Goal: Task Accomplishment & Management: Manage account settings

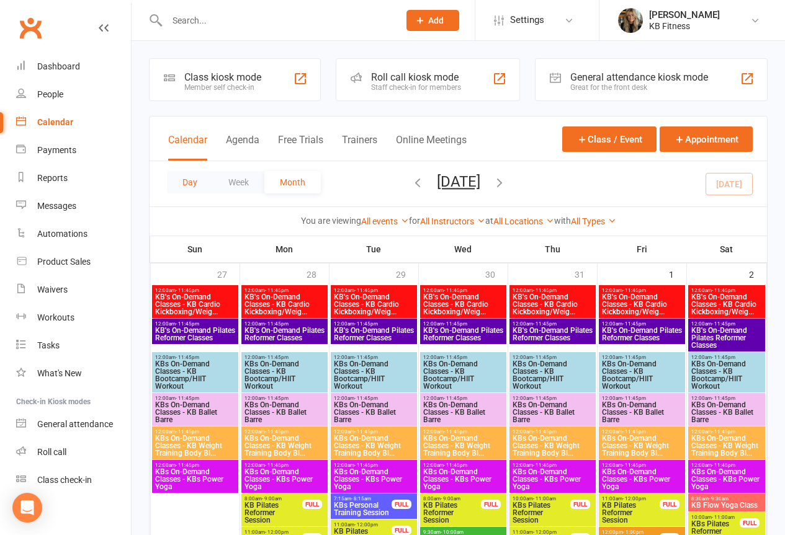
click at [179, 187] on button "Day" at bounding box center [190, 182] width 46 height 22
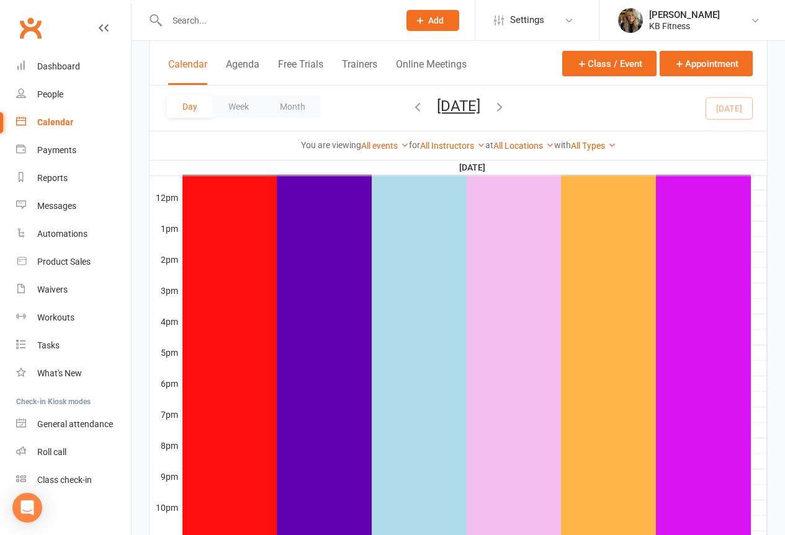
scroll to position [310, 0]
click at [506, 109] on icon "button" at bounding box center [500, 107] width 14 height 14
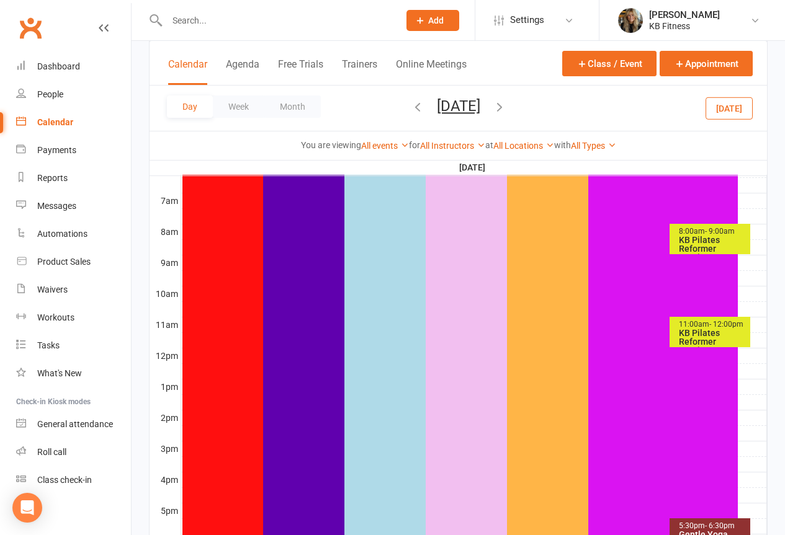
scroll to position [248, 0]
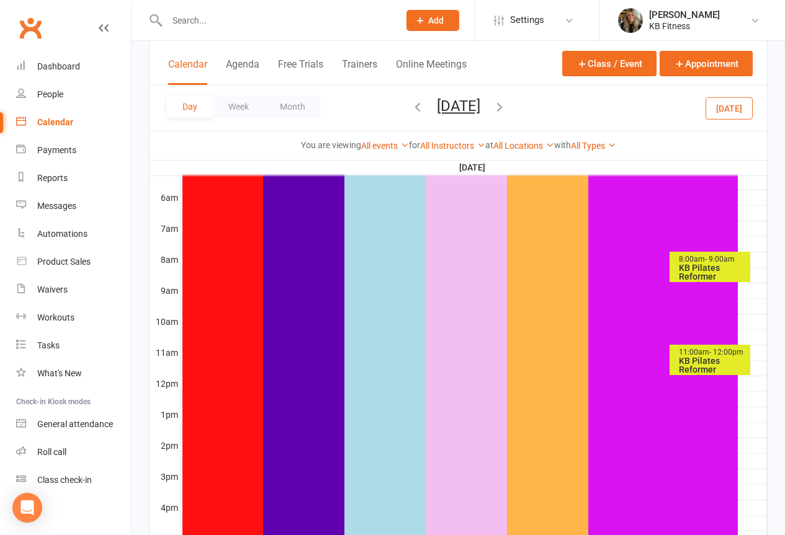
click at [685, 267] on div "KB Pilates Reformer Session" at bounding box center [713, 277] width 70 height 26
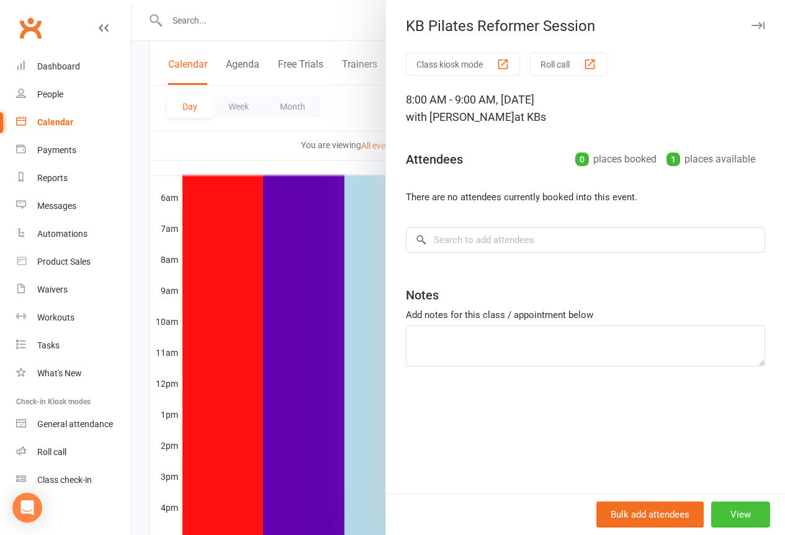
click at [731, 516] on button "View" at bounding box center [740, 515] width 59 height 26
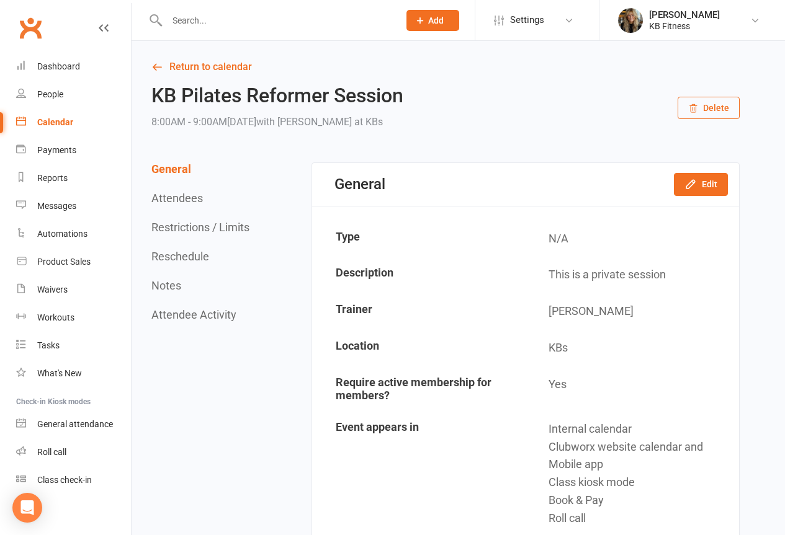
click at [708, 99] on button "Delete" at bounding box center [709, 108] width 62 height 22
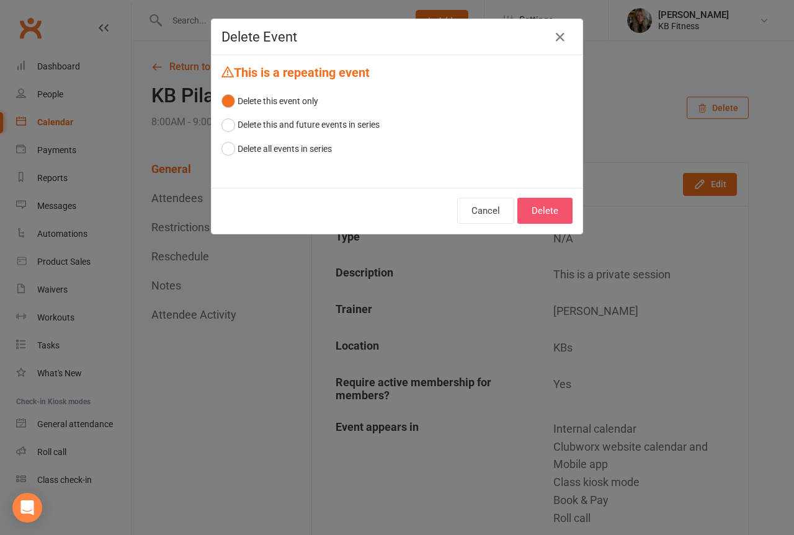
click at [524, 215] on button "Delete" at bounding box center [544, 211] width 55 height 26
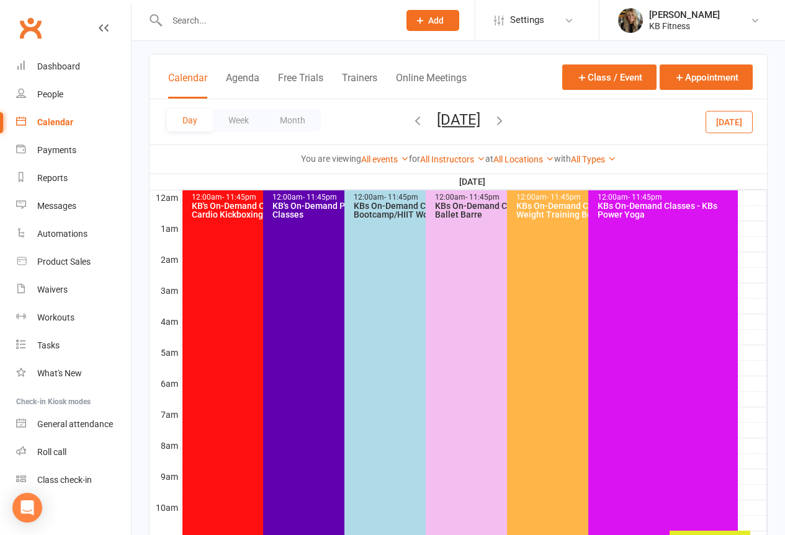
scroll to position [248, 0]
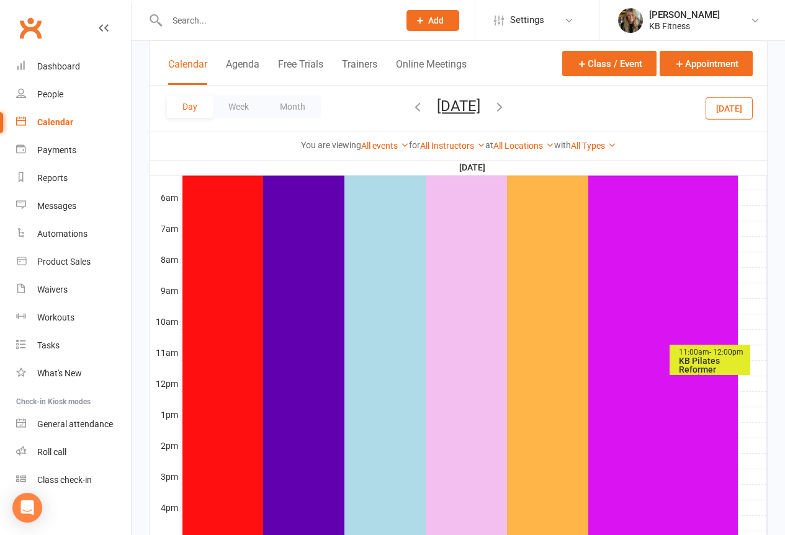
click at [692, 354] on div "11:00am - 12:00pm" at bounding box center [713, 353] width 70 height 8
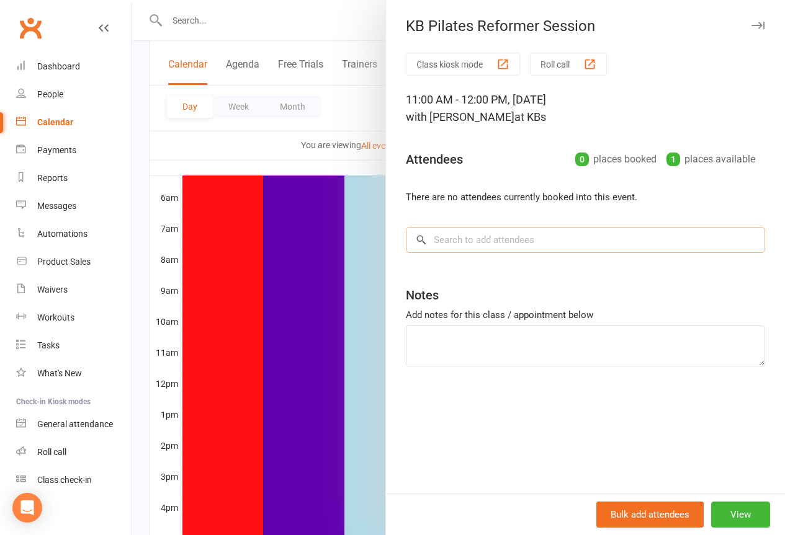
click at [478, 246] on input "search" at bounding box center [585, 240] width 359 height 26
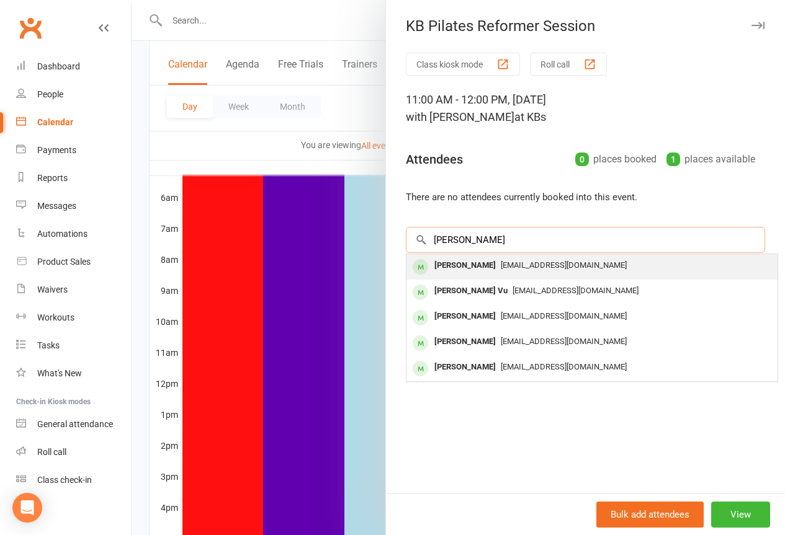
type input "[PERSON_NAME]"
click at [474, 262] on div "[PERSON_NAME]" at bounding box center [464, 266] width 71 height 18
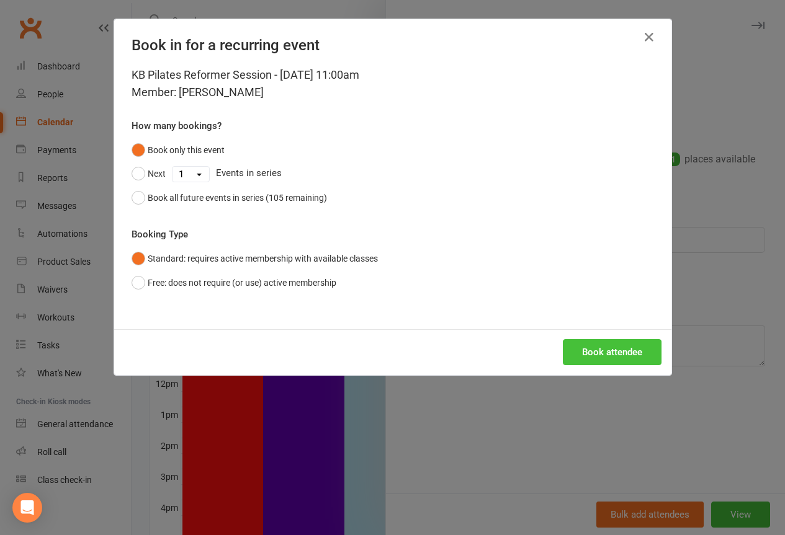
click at [602, 357] on button "Book attendee" at bounding box center [612, 352] width 99 height 26
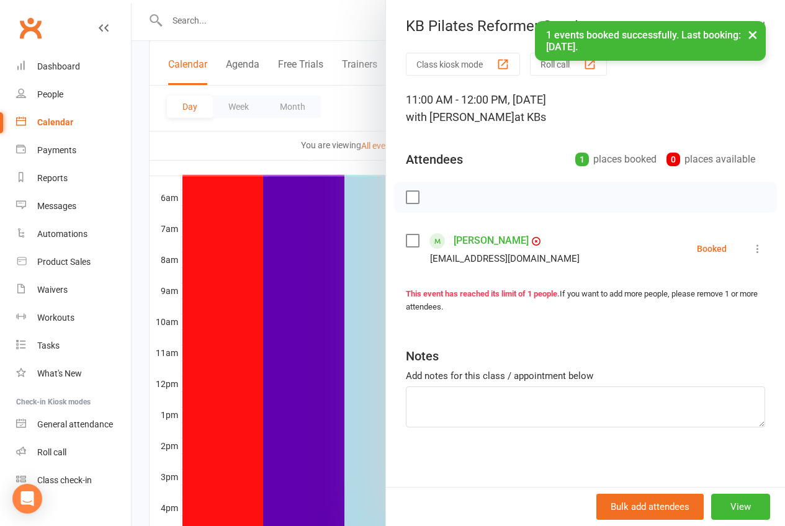
click at [759, 32] on button "×" at bounding box center [752, 34] width 22 height 27
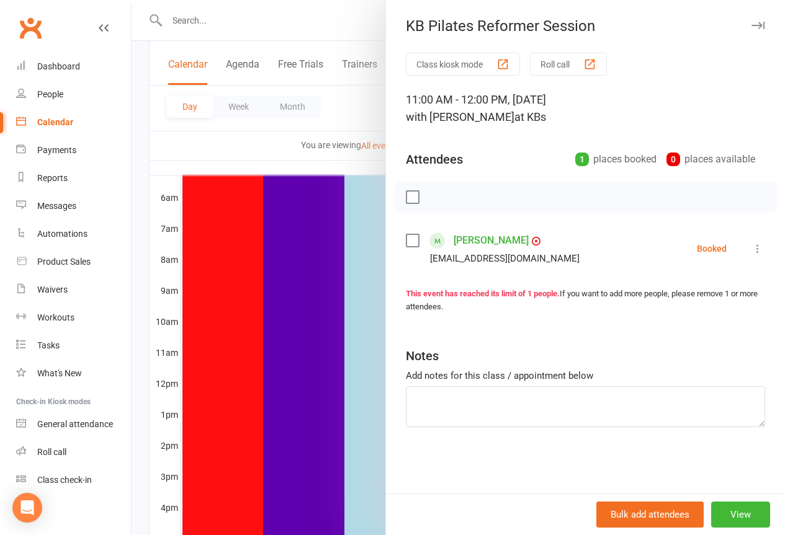
click at [754, 27] on icon "button" at bounding box center [757, 25] width 13 height 7
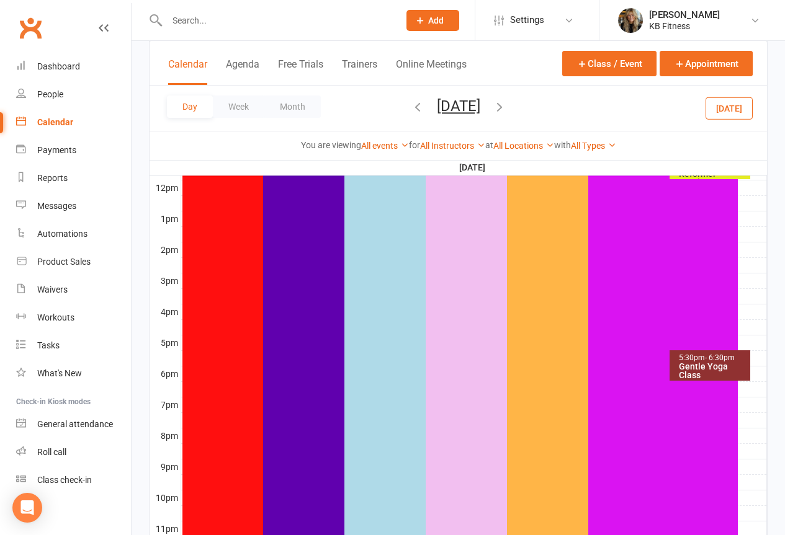
scroll to position [496, 0]
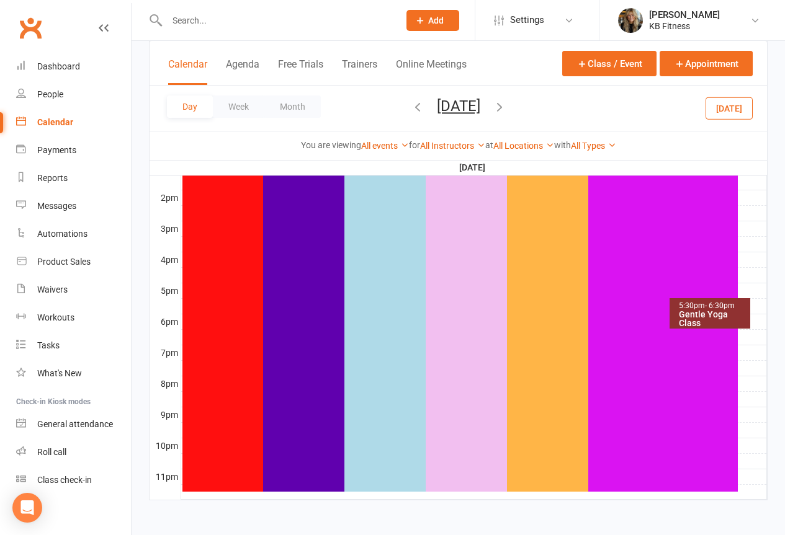
click at [506, 112] on icon "button" at bounding box center [500, 107] width 14 height 14
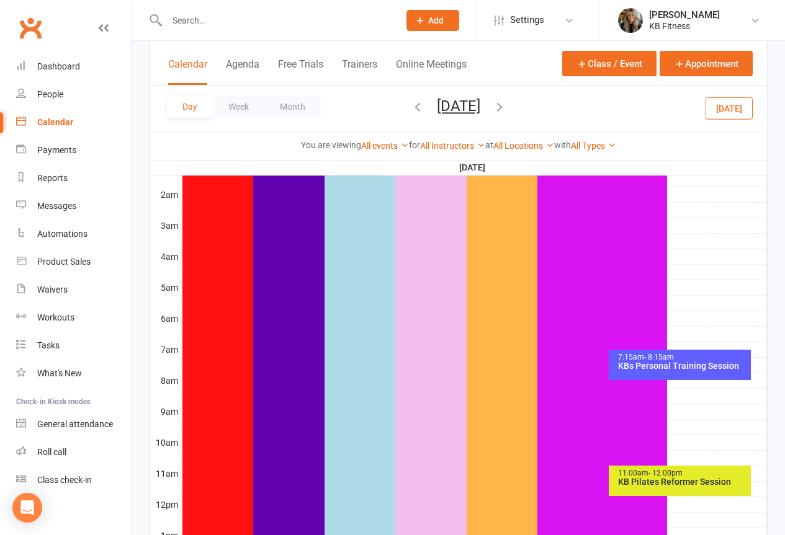
scroll to position [124, 0]
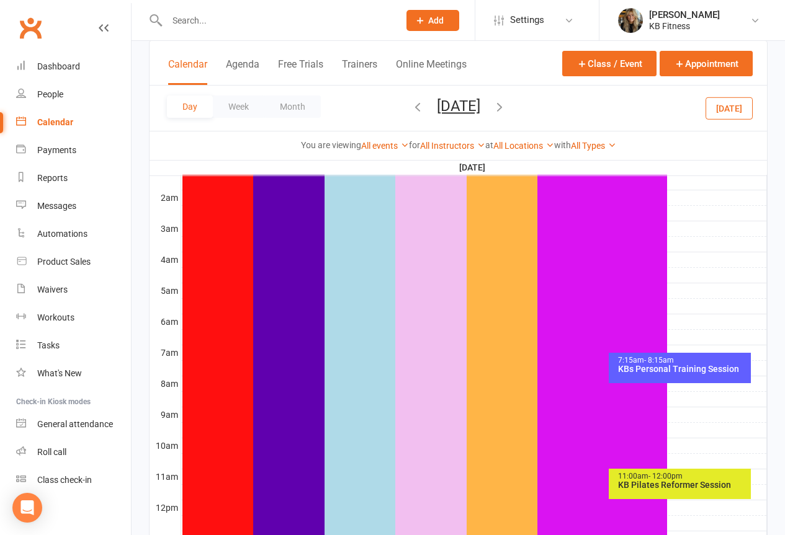
click at [669, 371] on div "KBs Personal Training Session" at bounding box center [682, 369] width 131 height 9
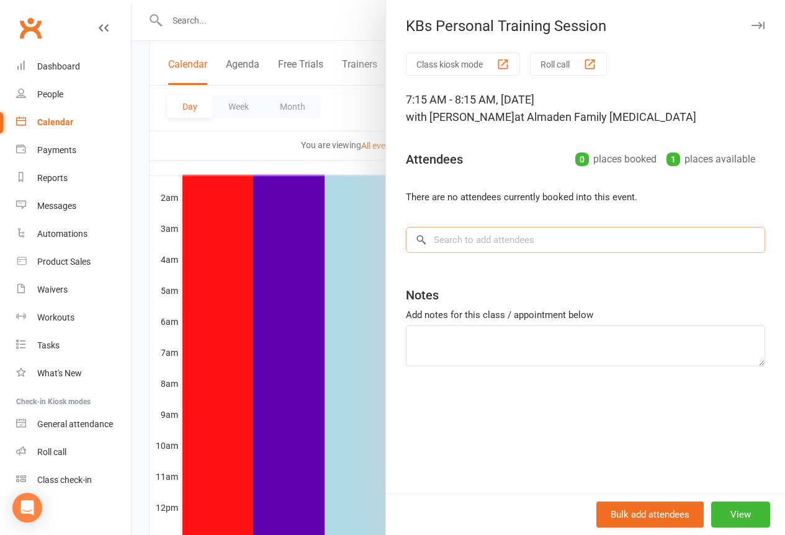
click at [455, 236] on input "search" at bounding box center [585, 240] width 359 height 26
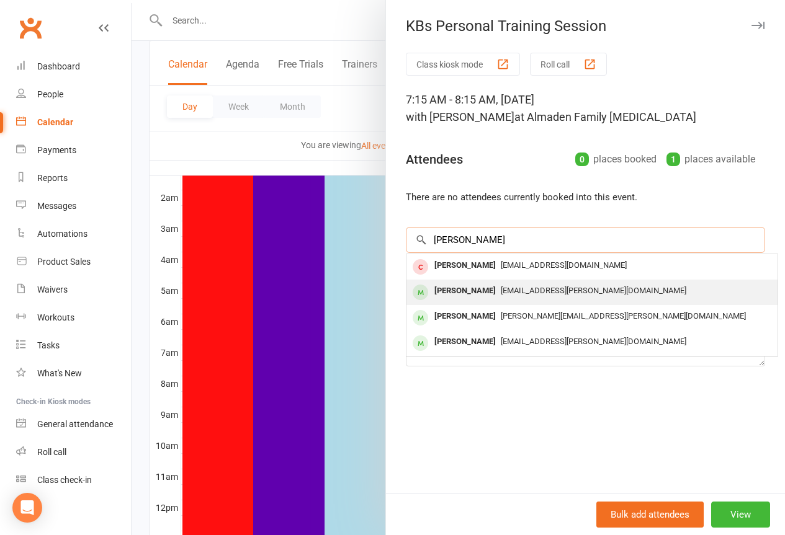
type input "[PERSON_NAME]"
click at [444, 287] on div "[PERSON_NAME]" at bounding box center [464, 291] width 71 height 18
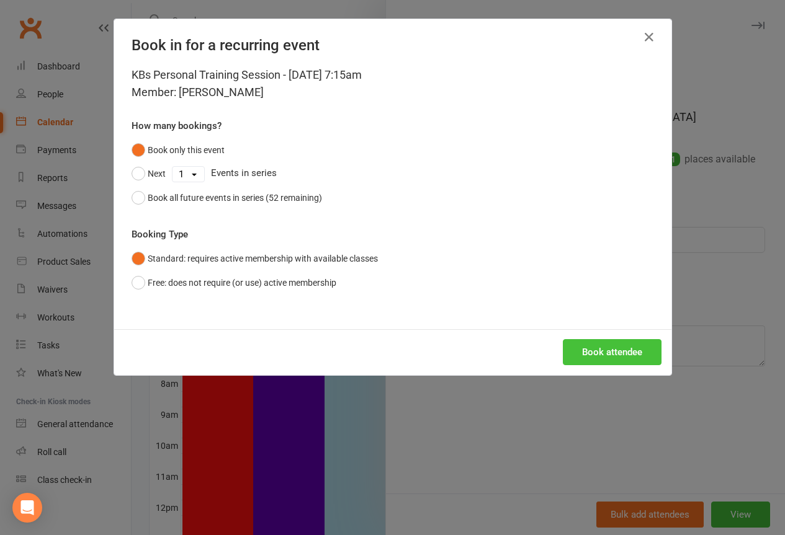
click at [594, 346] on button "Book attendee" at bounding box center [612, 352] width 99 height 26
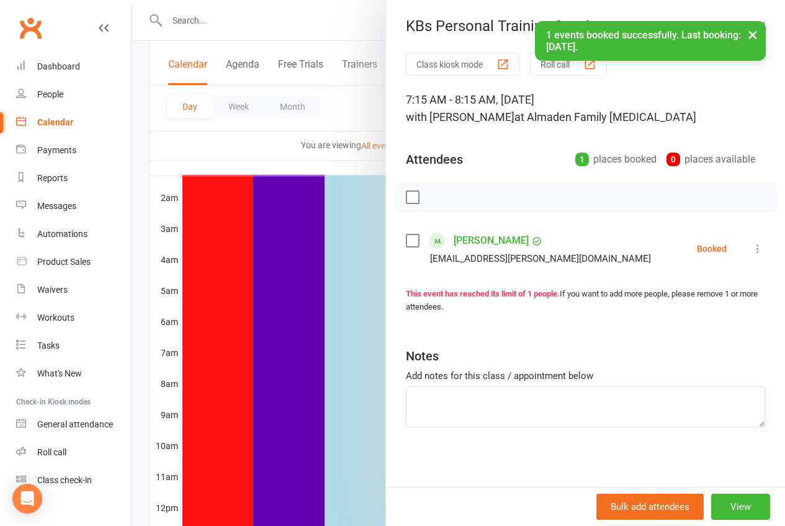
click at [759, 35] on button "×" at bounding box center [752, 34] width 22 height 27
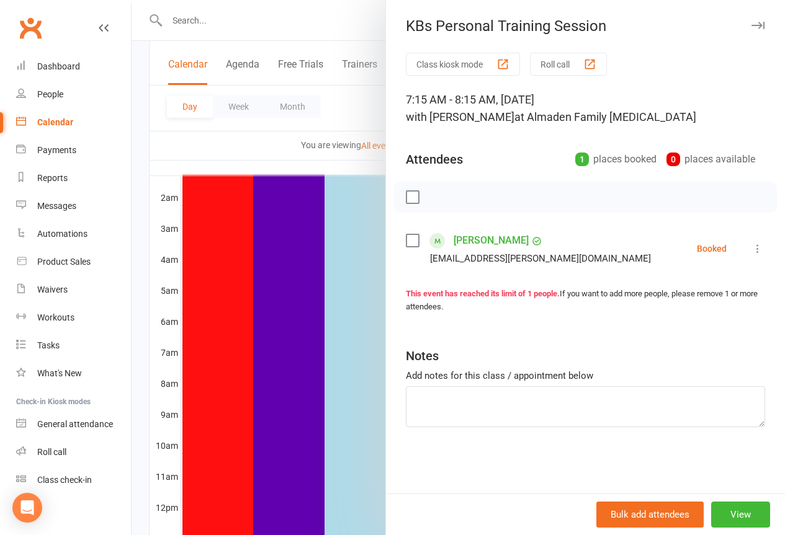
click at [753, 30] on button "button" at bounding box center [757, 25] width 15 height 15
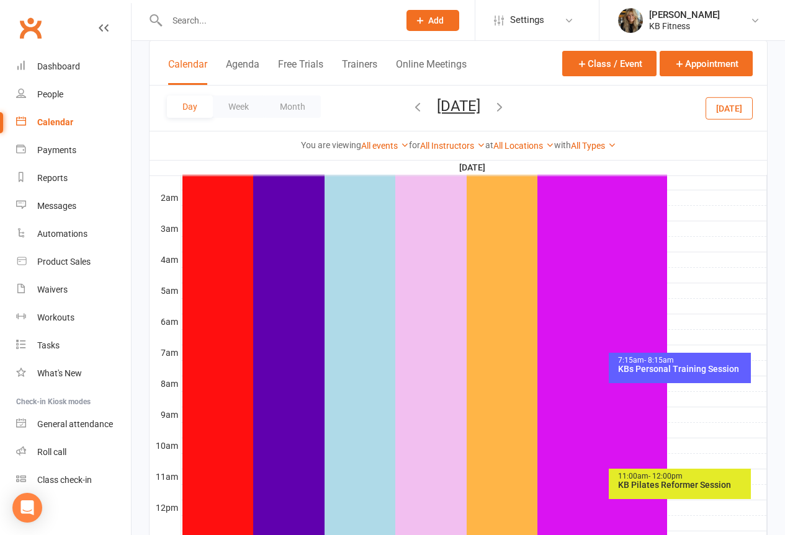
scroll to position [186, 0]
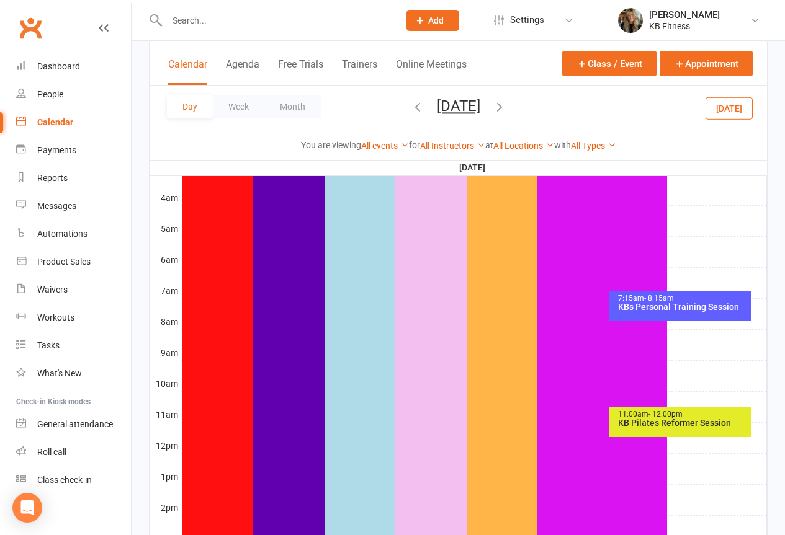
click at [658, 423] on div "KB Pilates Reformer Session" at bounding box center [682, 423] width 131 height 9
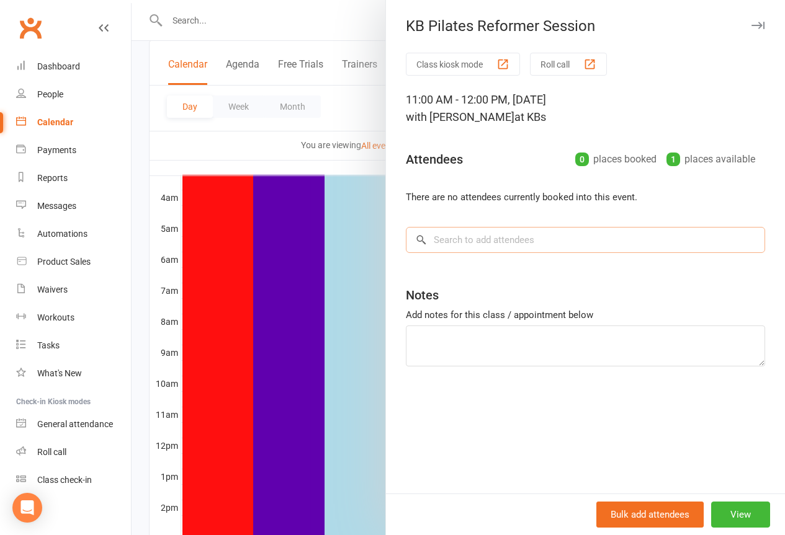
click at [465, 244] on input "search" at bounding box center [585, 240] width 359 height 26
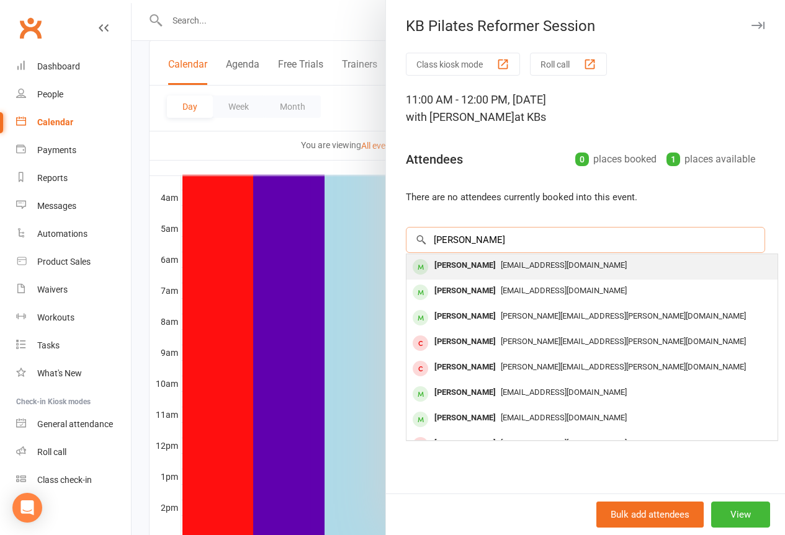
type input "[PERSON_NAME]"
click at [501, 267] on span "[EMAIL_ADDRESS][DOMAIN_NAME]" at bounding box center [564, 265] width 126 height 9
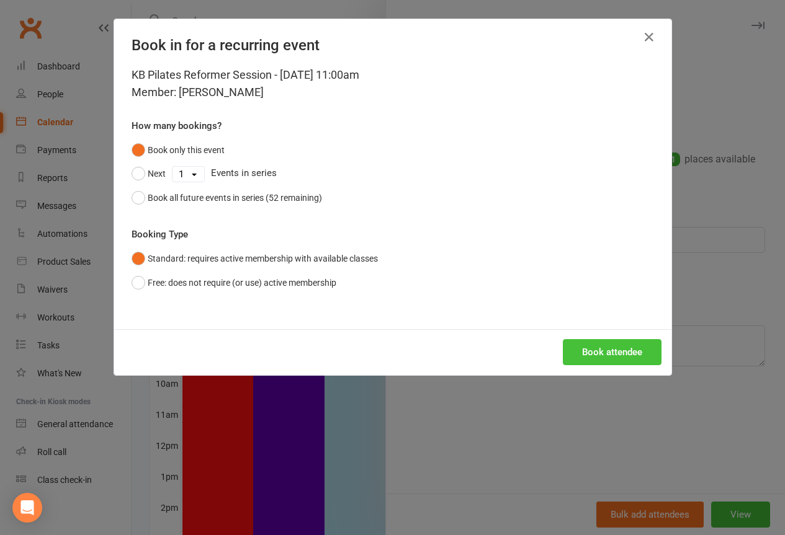
click at [604, 355] on button "Book attendee" at bounding box center [612, 352] width 99 height 26
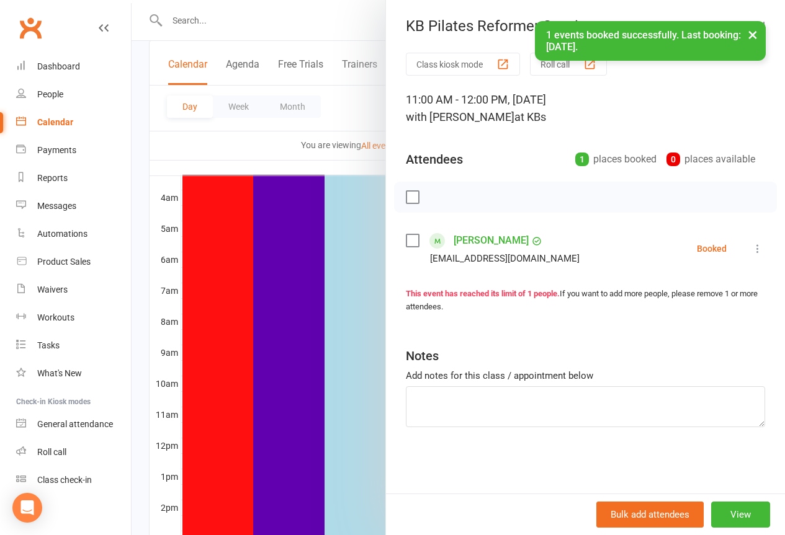
click at [758, 31] on button "×" at bounding box center [752, 34] width 22 height 27
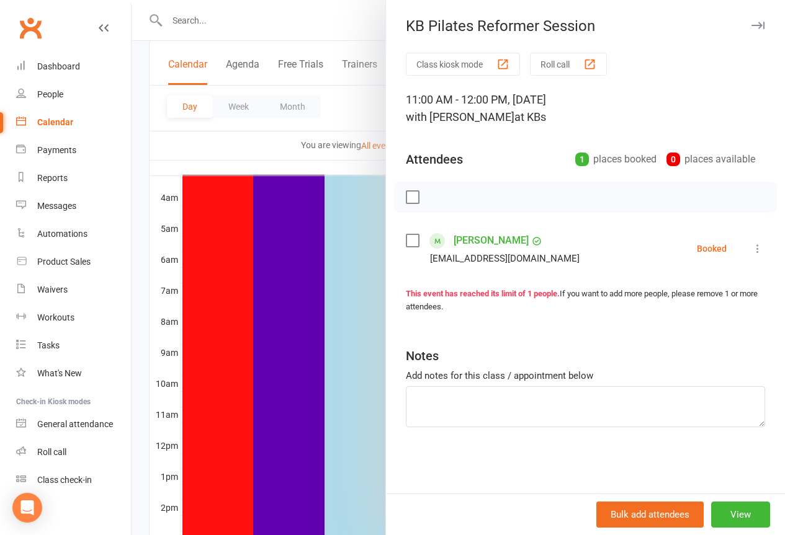
click at [751, 24] on icon "button" at bounding box center [757, 25] width 13 height 7
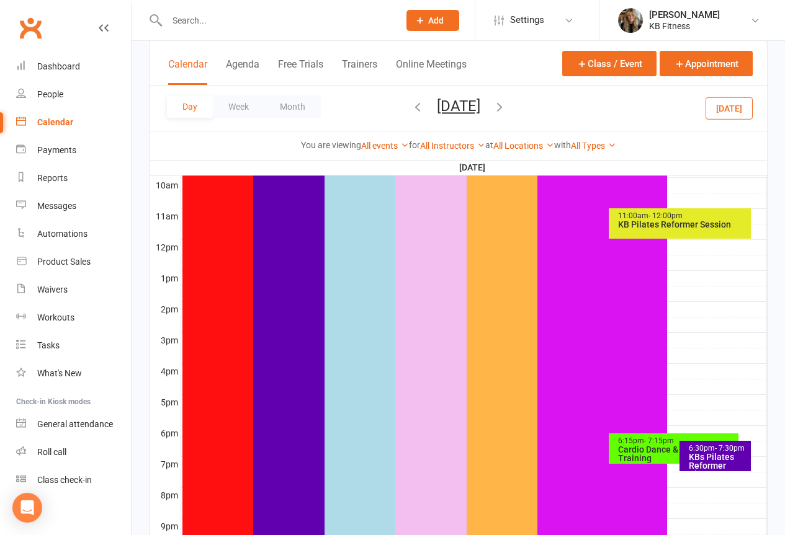
scroll to position [496, 0]
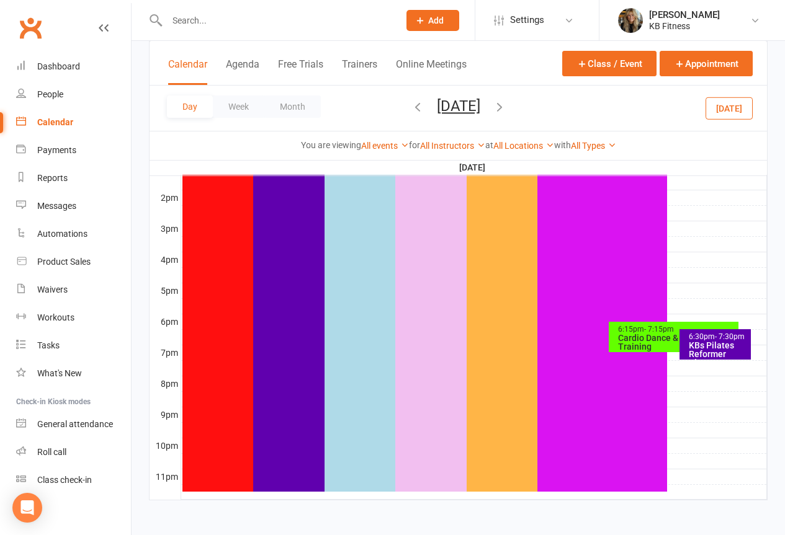
click at [689, 344] on div "KBs Pilates Reformer Class" at bounding box center [718, 354] width 60 height 26
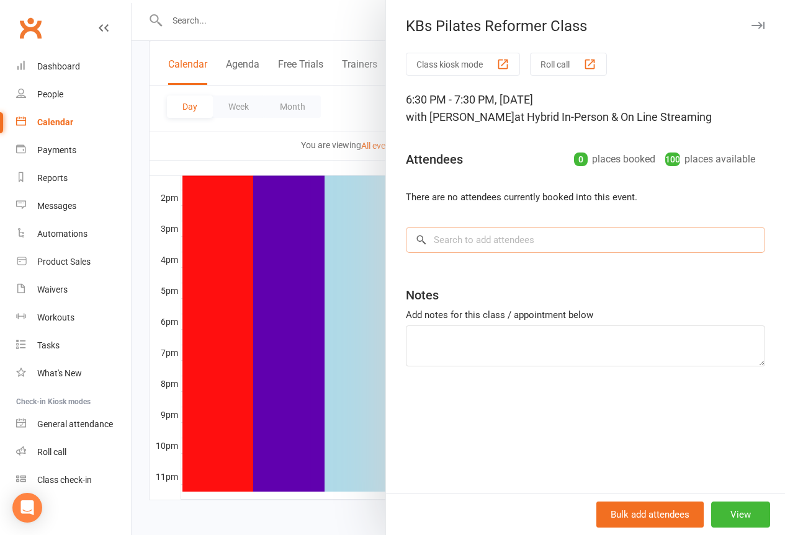
click at [435, 249] on input "search" at bounding box center [585, 240] width 359 height 26
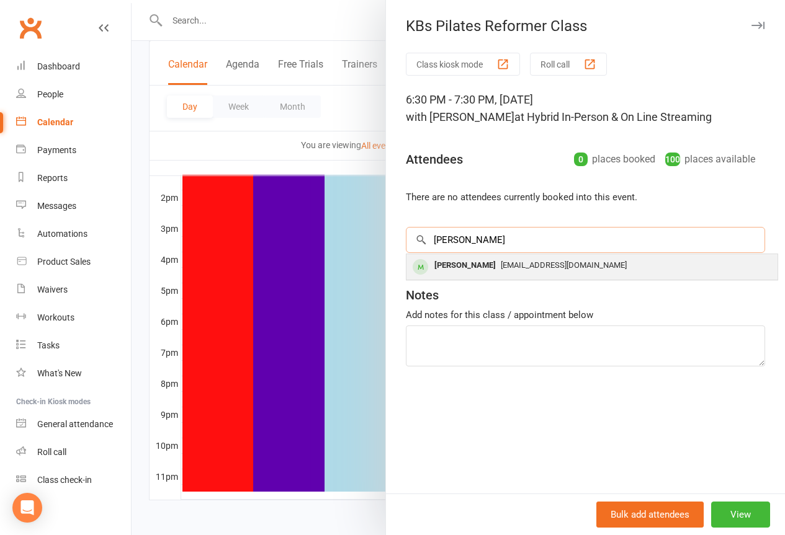
type input "[PERSON_NAME]"
click at [470, 264] on div "[PERSON_NAME]" at bounding box center [464, 266] width 71 height 18
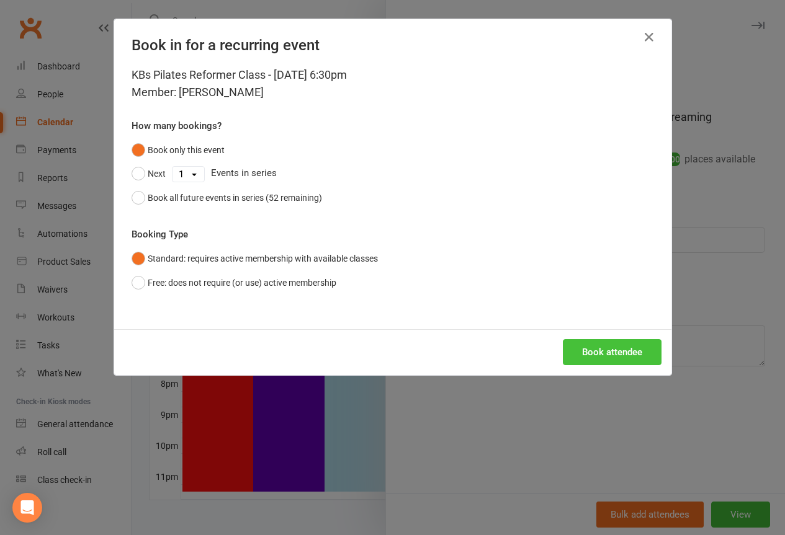
click at [582, 340] on button "Book attendee" at bounding box center [612, 352] width 99 height 26
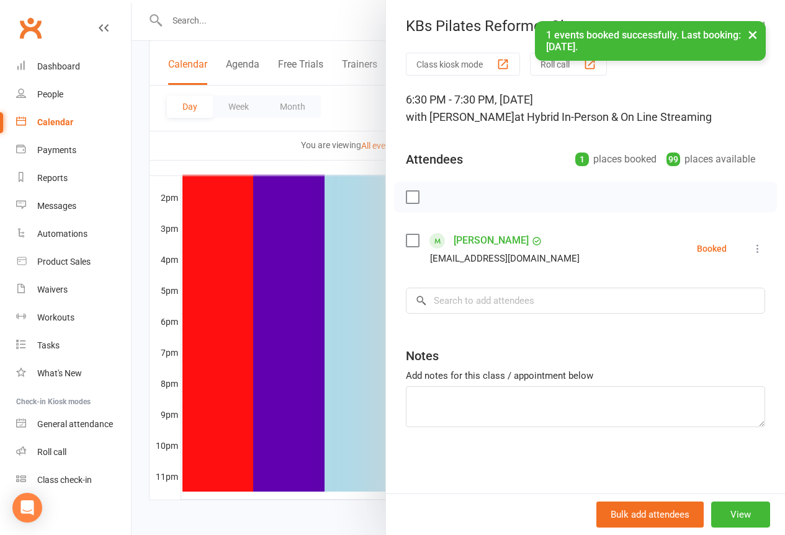
click at [750, 34] on button "×" at bounding box center [752, 34] width 22 height 27
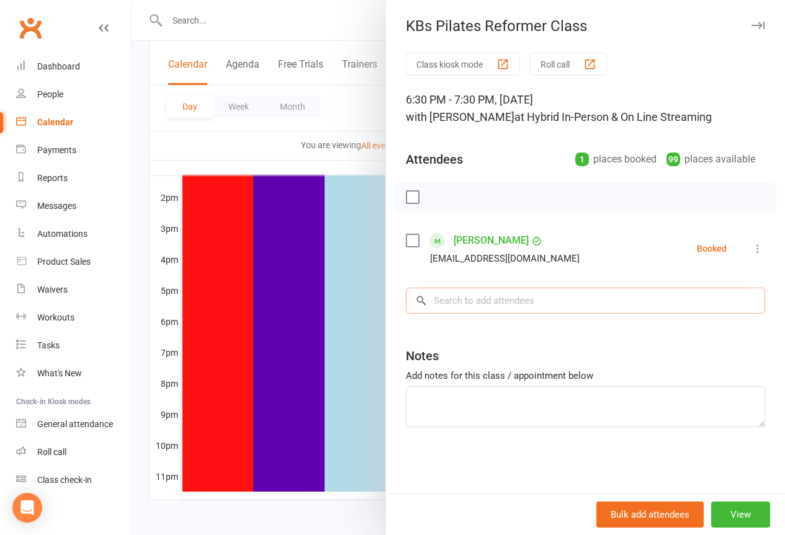
click at [439, 304] on input "search" at bounding box center [585, 301] width 359 height 26
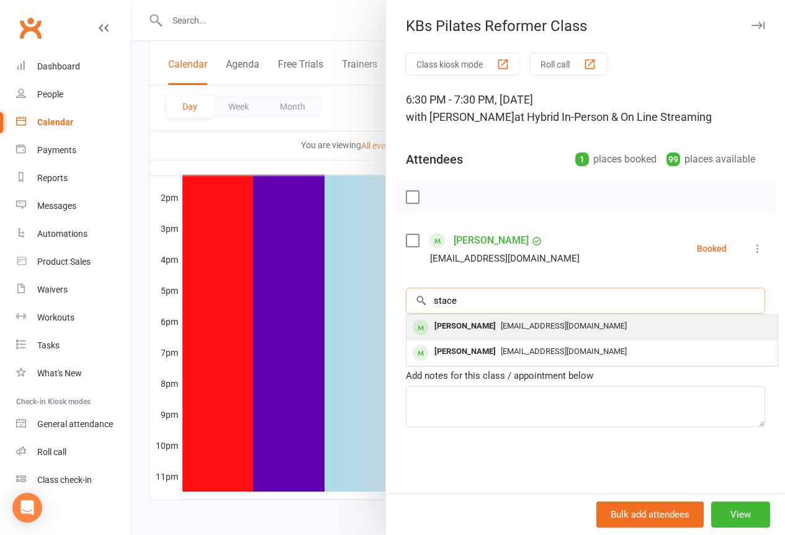
type input "stace"
click at [467, 332] on div "[PERSON_NAME]" at bounding box center [464, 327] width 71 height 18
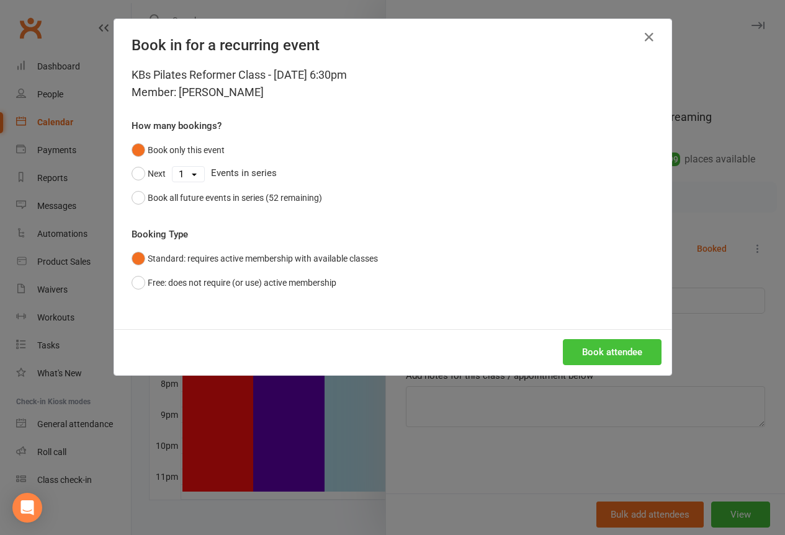
click at [594, 348] on button "Book attendee" at bounding box center [612, 352] width 99 height 26
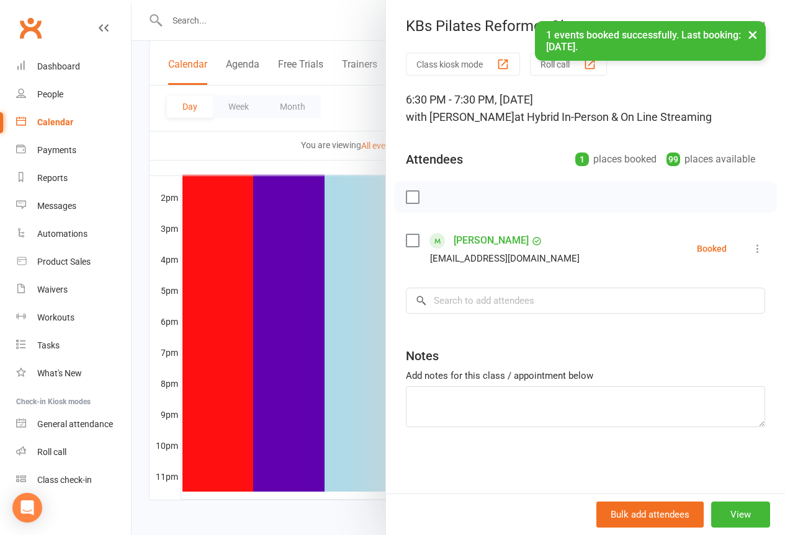
click at [753, 29] on button "×" at bounding box center [752, 34] width 22 height 27
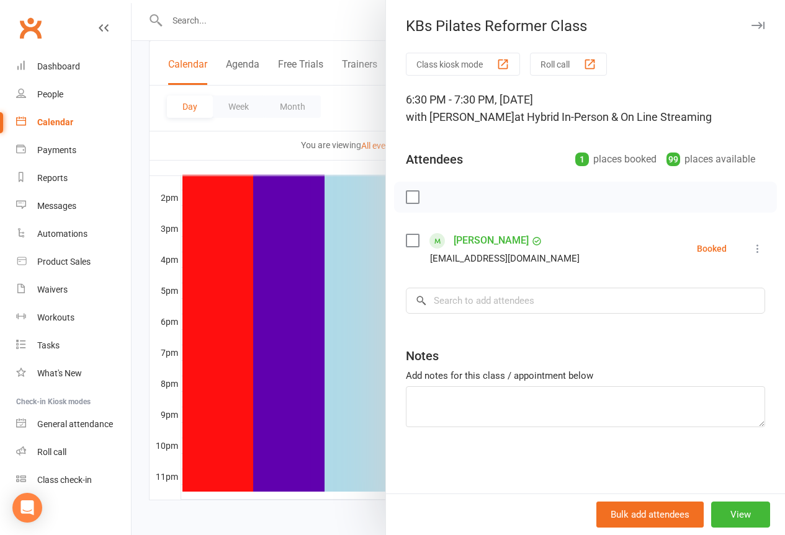
click at [753, 25] on icon "button" at bounding box center [757, 25] width 13 height 7
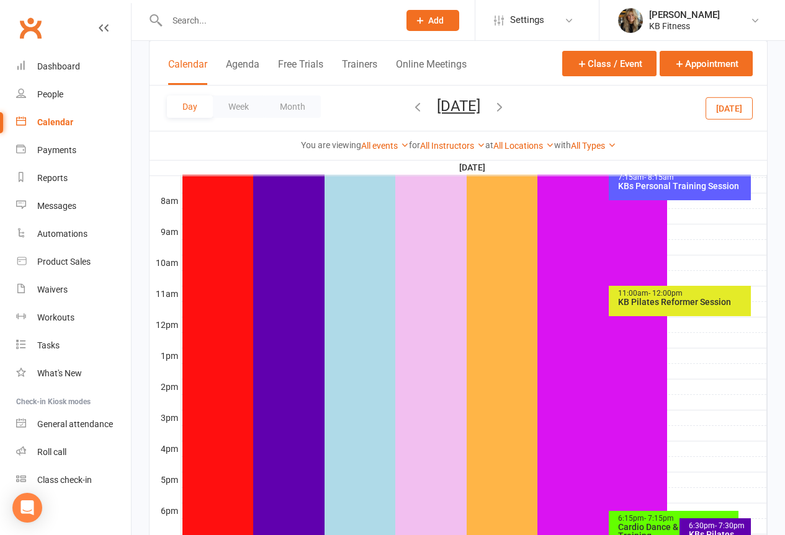
scroll to position [248, 0]
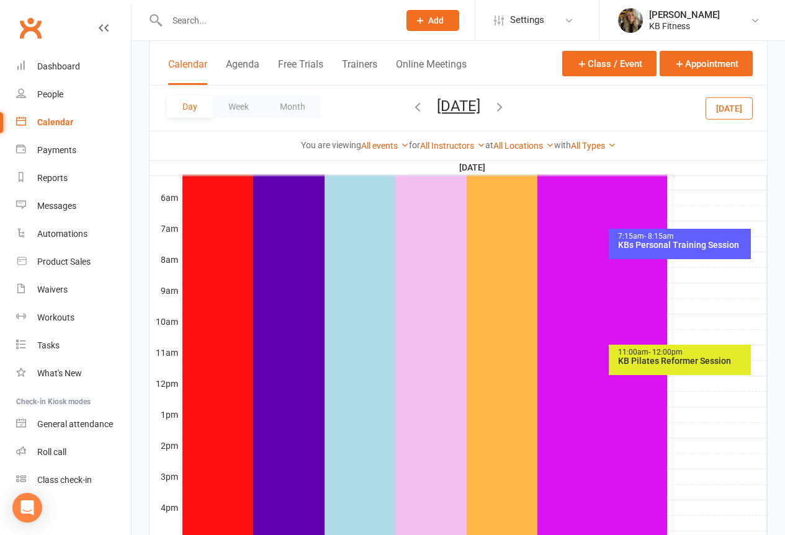
click at [506, 110] on icon "button" at bounding box center [500, 107] width 14 height 14
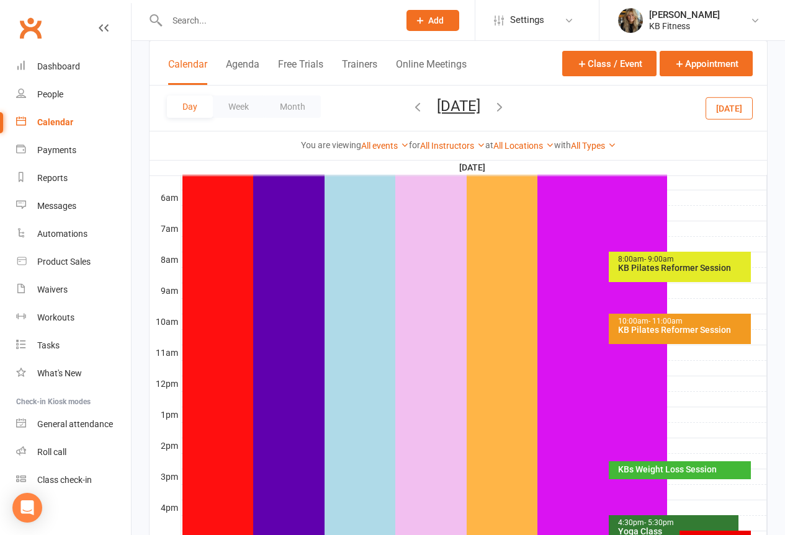
click at [668, 269] on div "KB Pilates Reformer Session" at bounding box center [682, 268] width 131 height 9
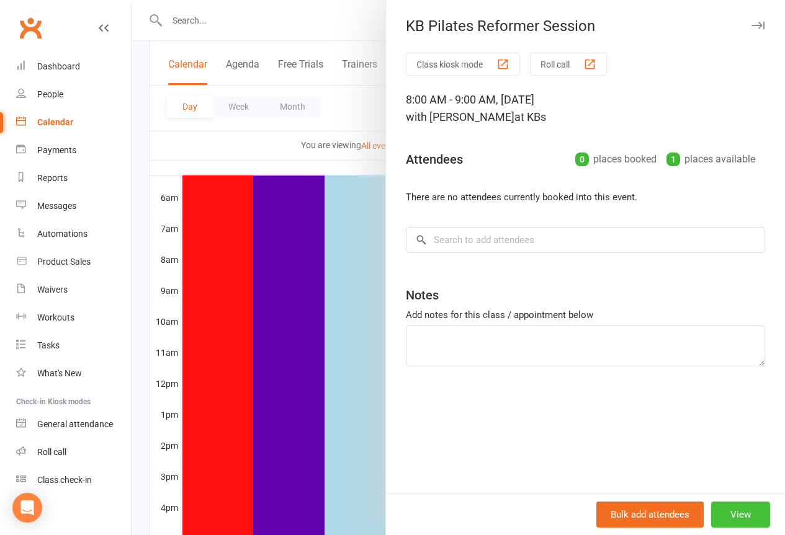
click at [729, 517] on button "View" at bounding box center [740, 515] width 59 height 26
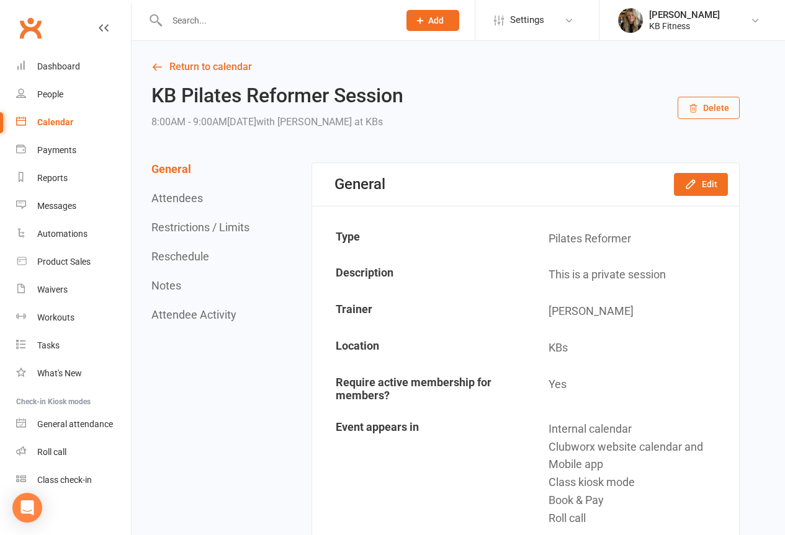
click at [692, 109] on icon "button" at bounding box center [693, 109] width 10 height 10
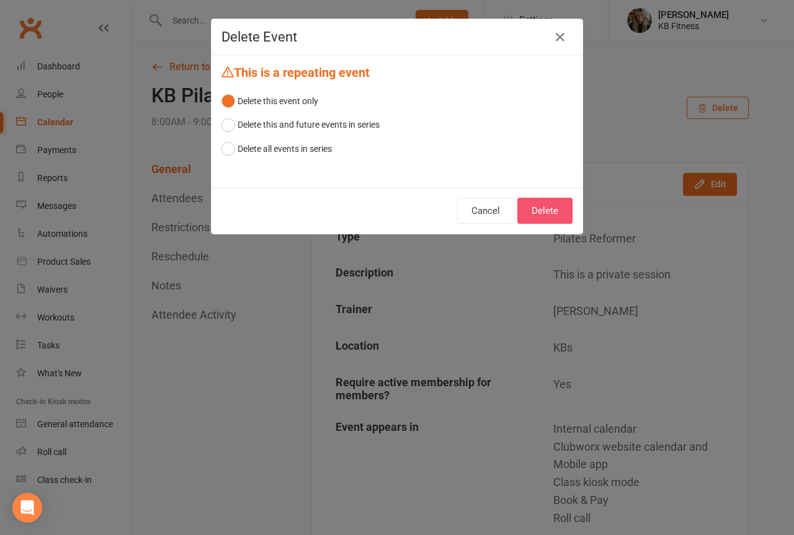
click at [552, 221] on button "Delete" at bounding box center [544, 211] width 55 height 26
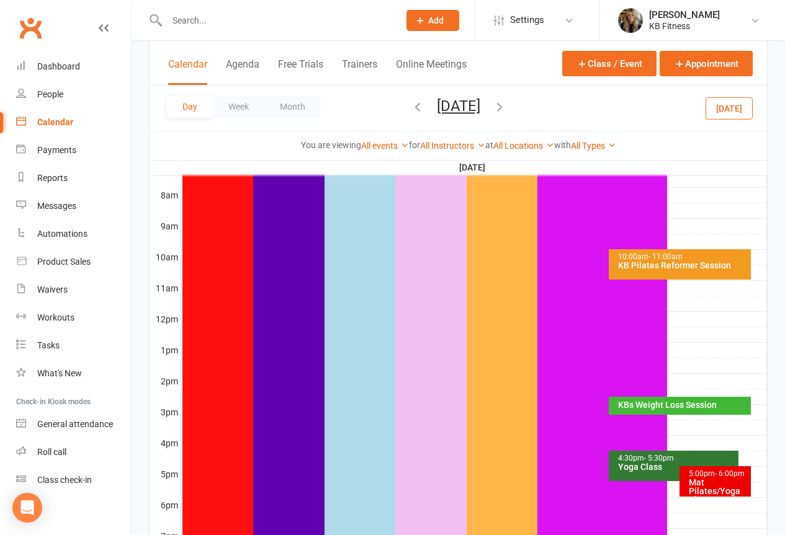
scroll to position [372, 0]
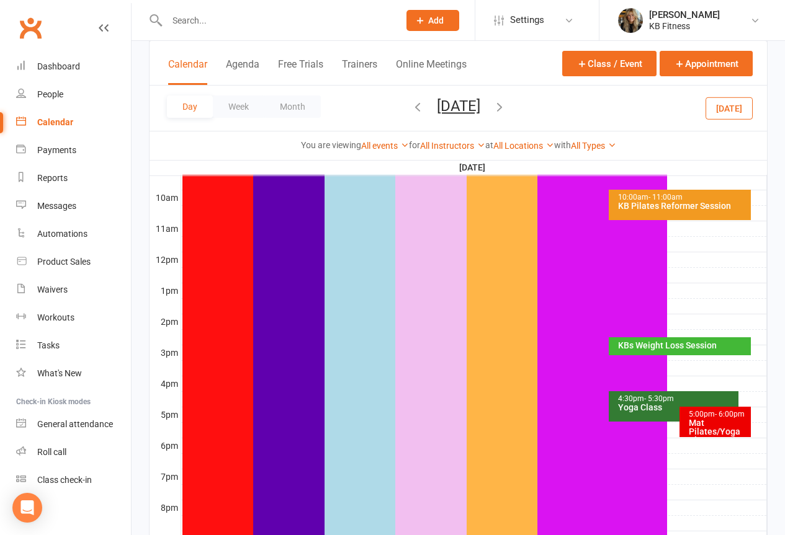
click at [638, 350] on div "KBs Weight Loss Session" at bounding box center [682, 345] width 131 height 9
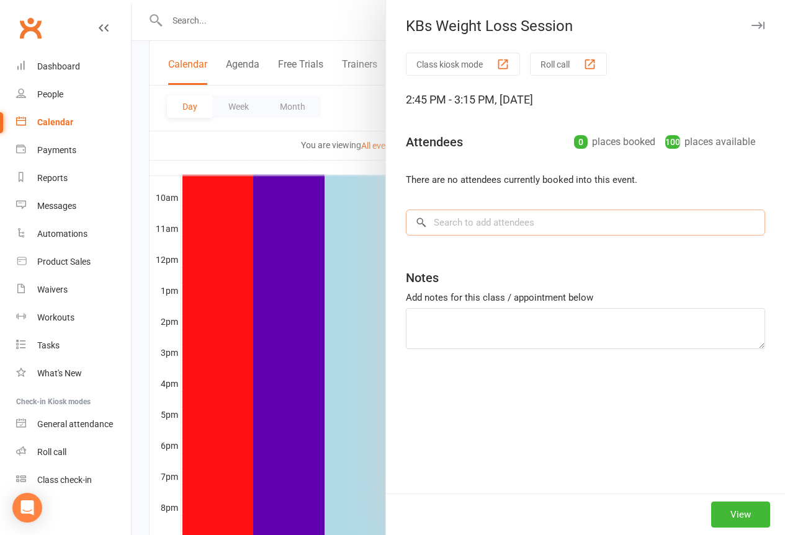
click at [447, 220] on input "search" at bounding box center [585, 223] width 359 height 26
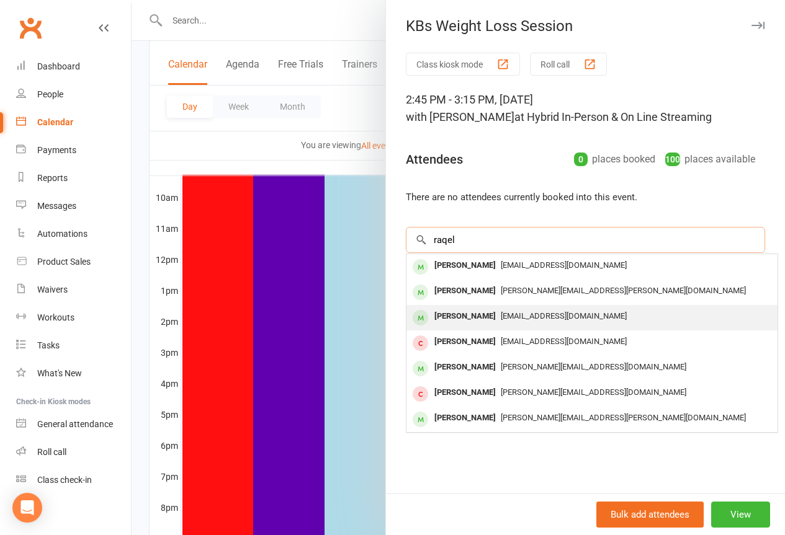
type input "raqel"
click at [439, 317] on div "[PERSON_NAME]" at bounding box center [464, 317] width 71 height 18
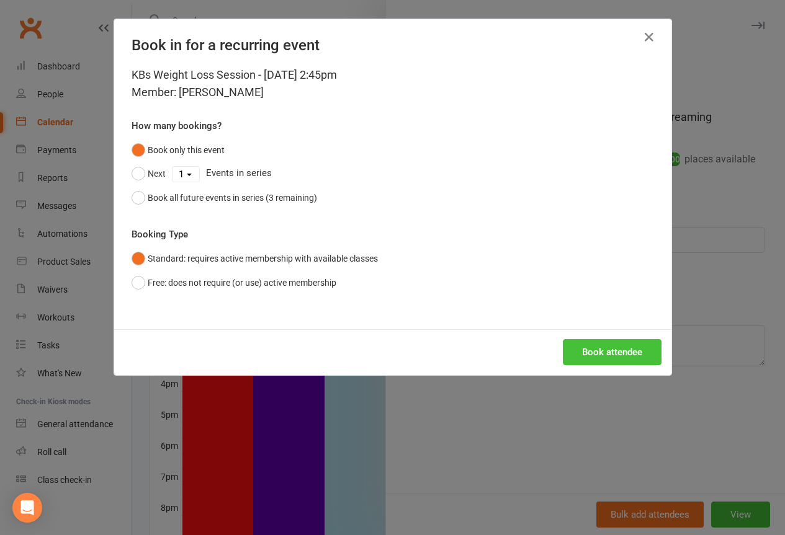
click at [602, 352] on button "Book attendee" at bounding box center [612, 352] width 99 height 26
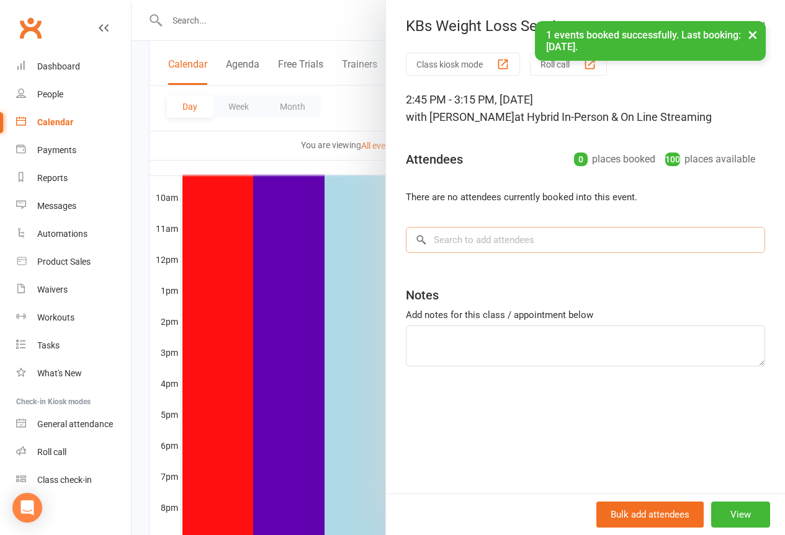
click at [454, 241] on input "search" at bounding box center [585, 240] width 359 height 26
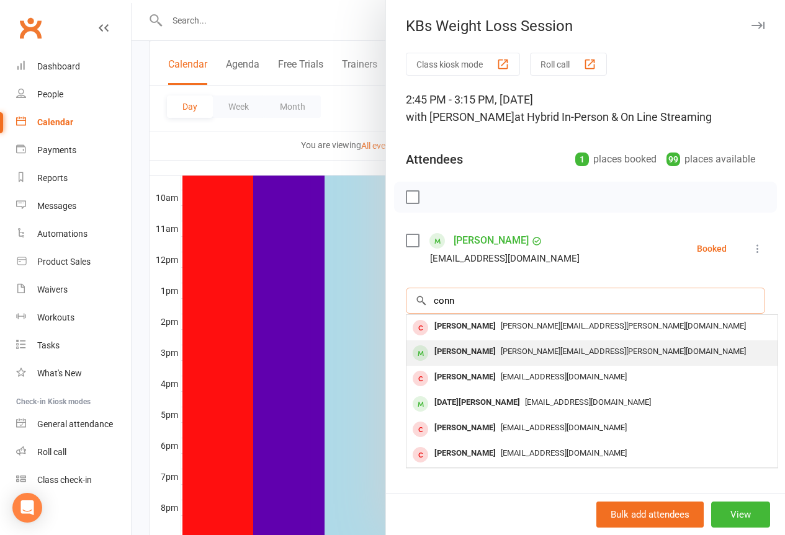
type input "conn"
click at [436, 353] on div "[PERSON_NAME]" at bounding box center [464, 352] width 71 height 18
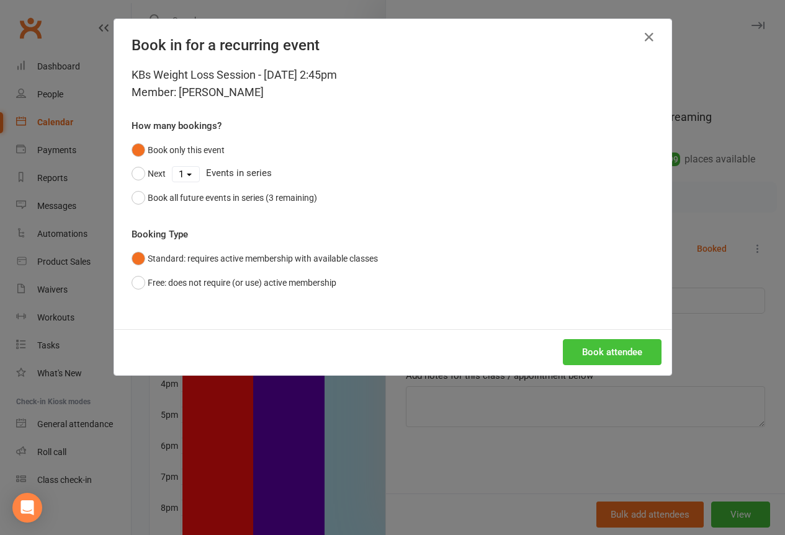
click at [598, 344] on button "Book attendee" at bounding box center [612, 352] width 99 height 26
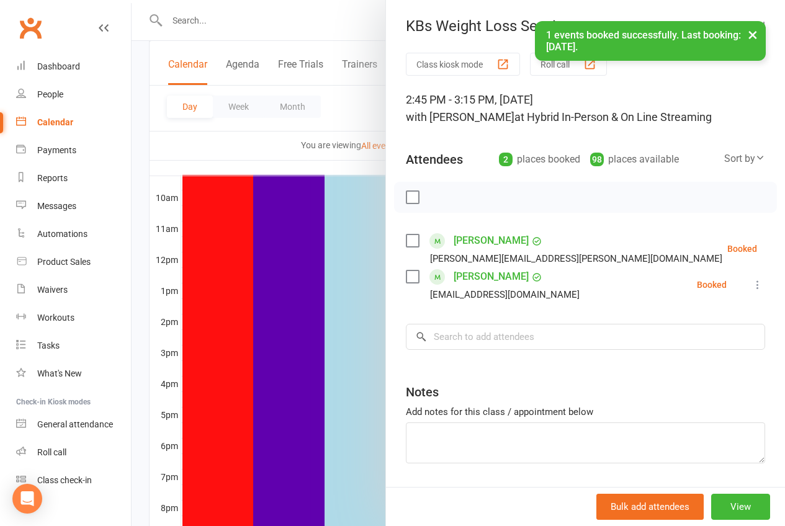
click at [749, 35] on button "×" at bounding box center [752, 34] width 22 height 27
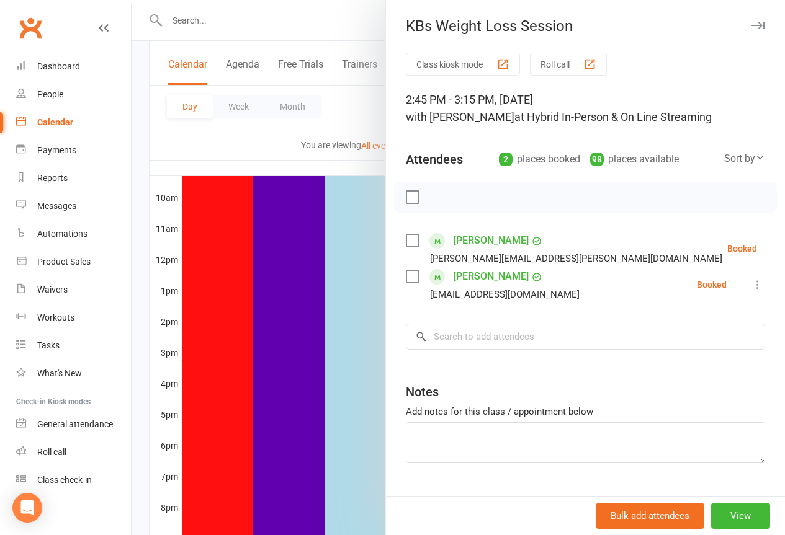
click at [751, 28] on icon "button" at bounding box center [757, 25] width 13 height 7
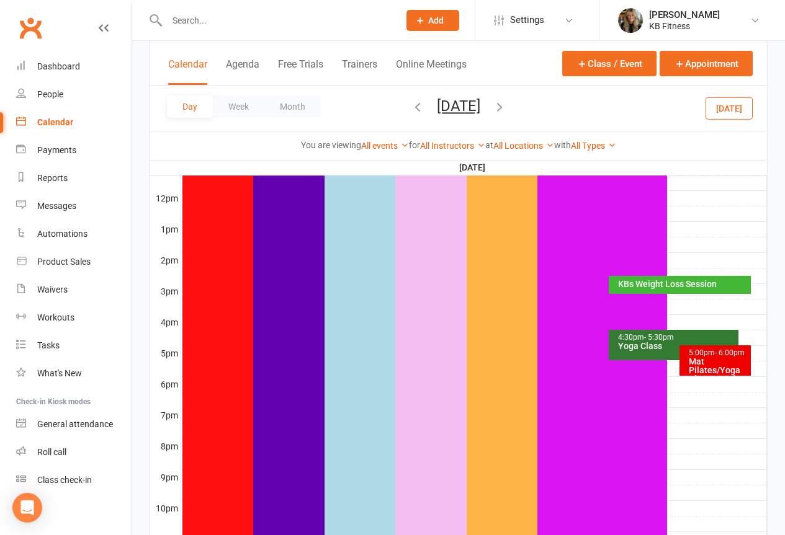
scroll to position [434, 0]
click at [717, 362] on div "Mat Pilates/Yoga Class - Onsite & Online Streaming" at bounding box center [718, 378] width 60 height 43
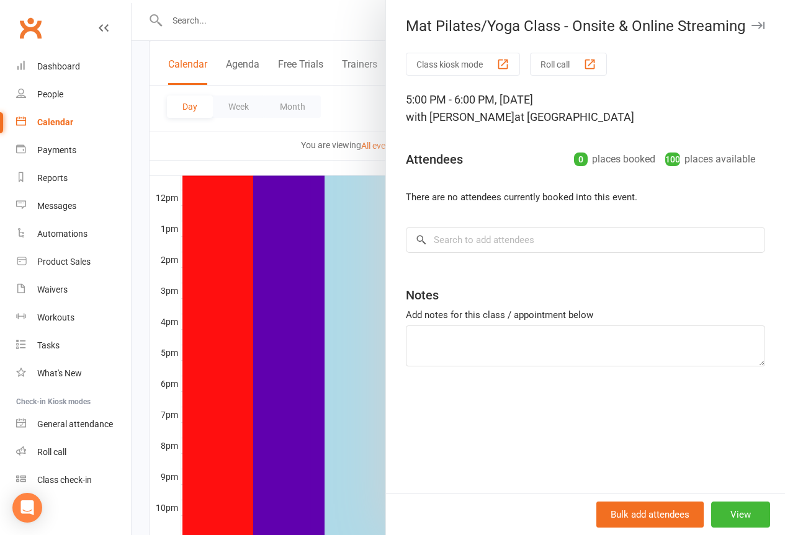
click at [751, 24] on icon "button" at bounding box center [757, 25] width 13 height 7
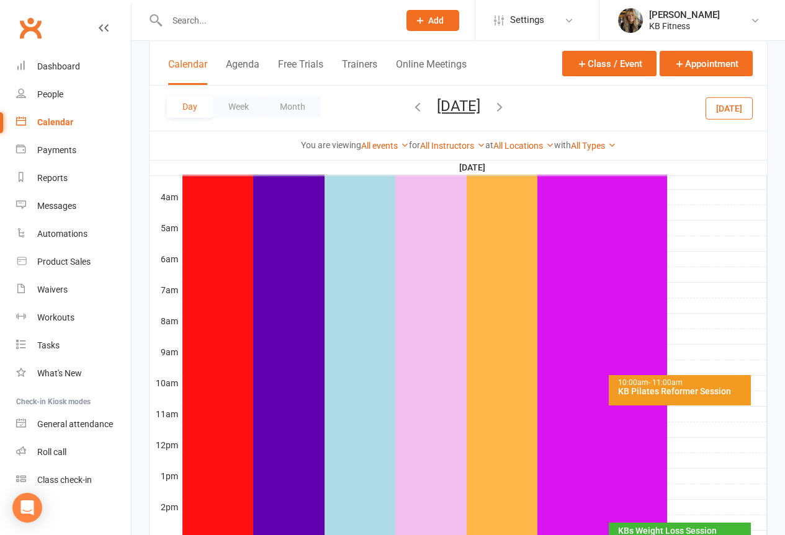
scroll to position [186, 0]
click at [506, 109] on icon "button" at bounding box center [500, 107] width 14 height 14
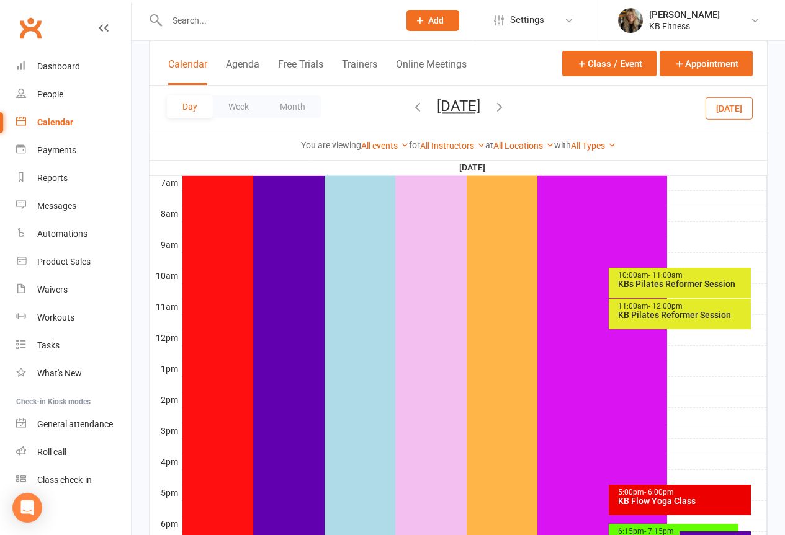
scroll to position [310, 0]
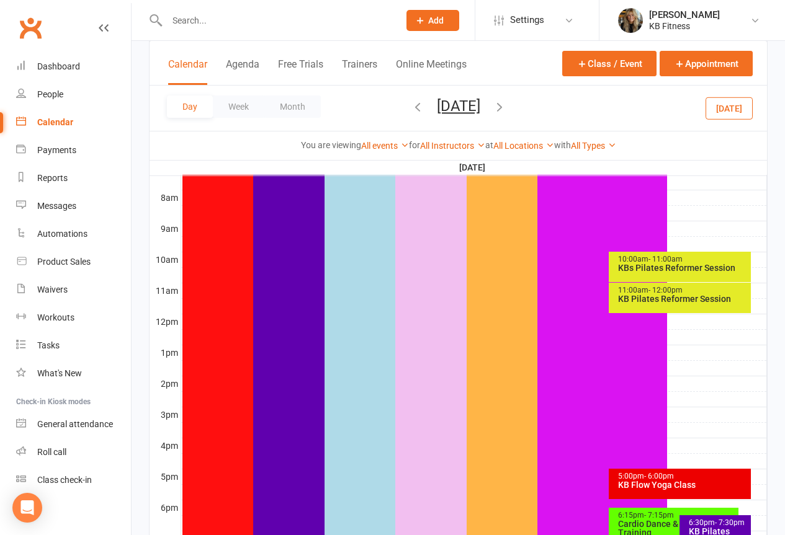
click at [620, 268] on div "KBs Pilates Reformer Session" at bounding box center [682, 268] width 131 height 9
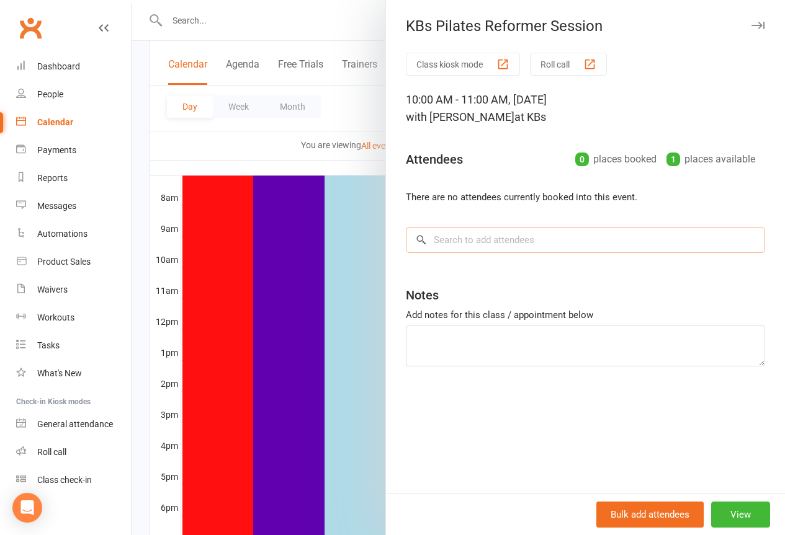
click at [499, 239] on input "search" at bounding box center [585, 240] width 359 height 26
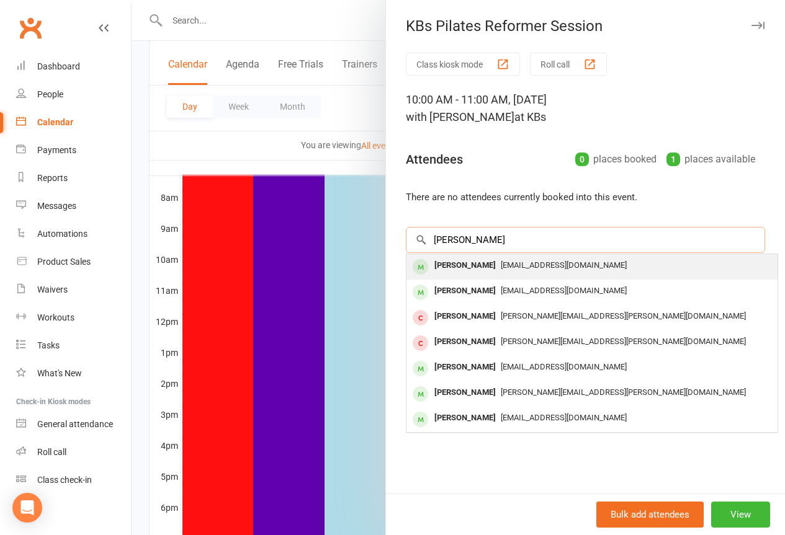
type input "[PERSON_NAME]"
click at [446, 262] on div "[PERSON_NAME]" at bounding box center [464, 266] width 71 height 18
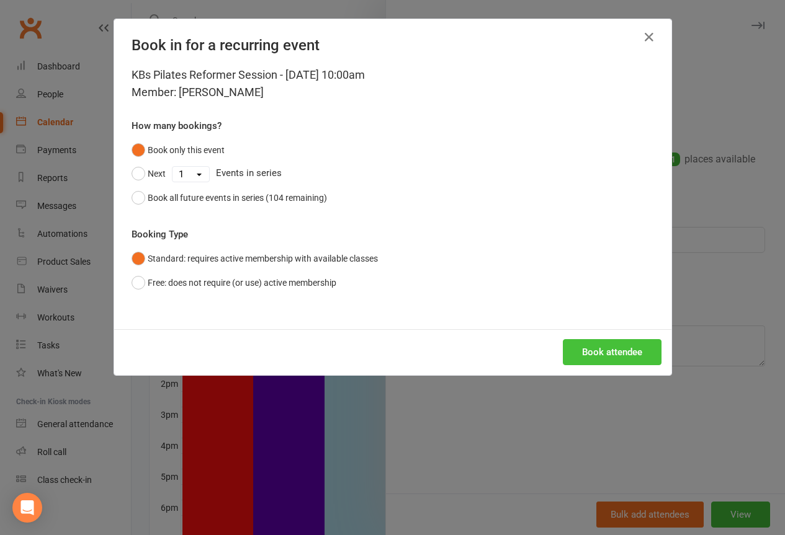
click at [585, 351] on button "Book attendee" at bounding box center [612, 352] width 99 height 26
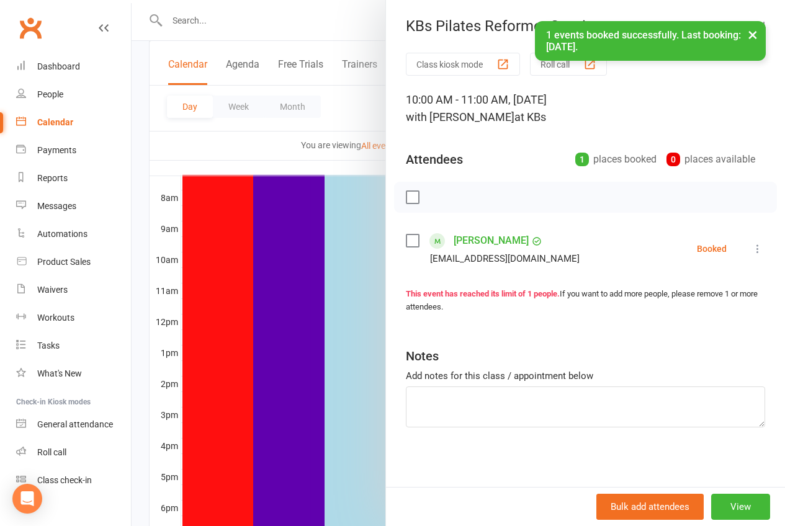
click at [759, 29] on button "×" at bounding box center [752, 34] width 22 height 27
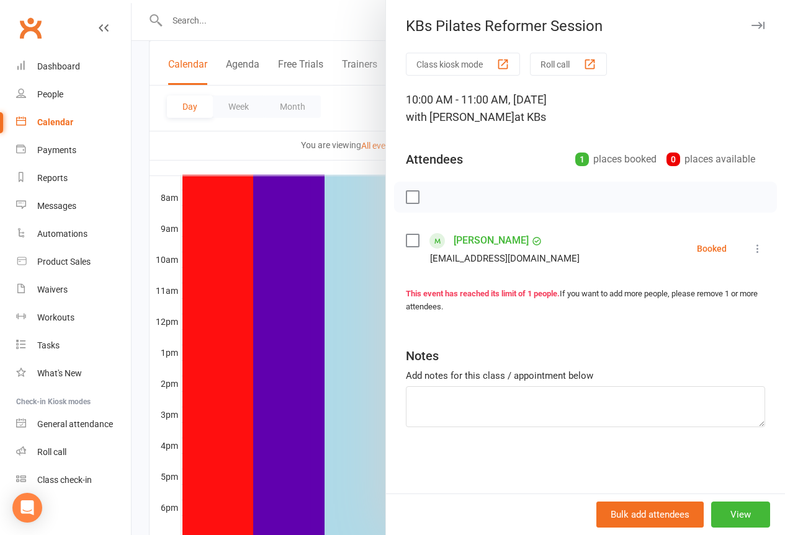
click at [751, 25] on icon "button" at bounding box center [757, 25] width 13 height 7
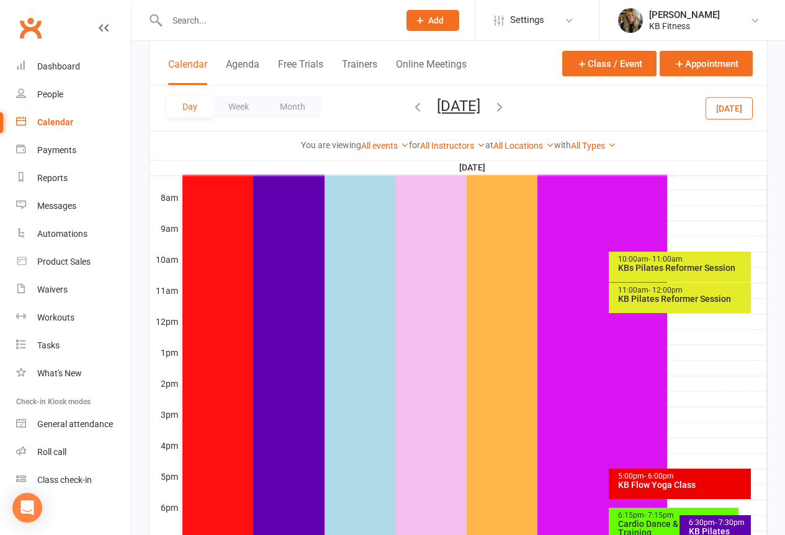
click at [644, 305] on div "11:00am - 12:00pm KB Pilates Reformer Session" at bounding box center [680, 298] width 142 height 30
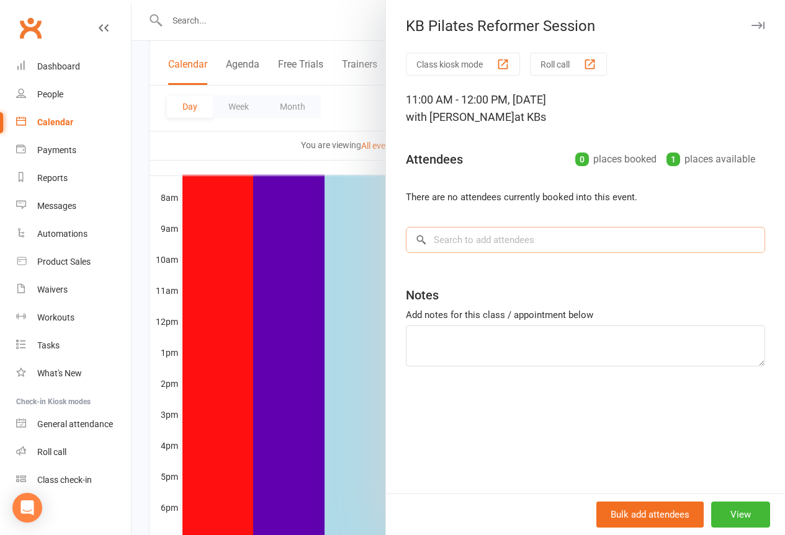
click at [442, 235] on input "search" at bounding box center [585, 240] width 359 height 26
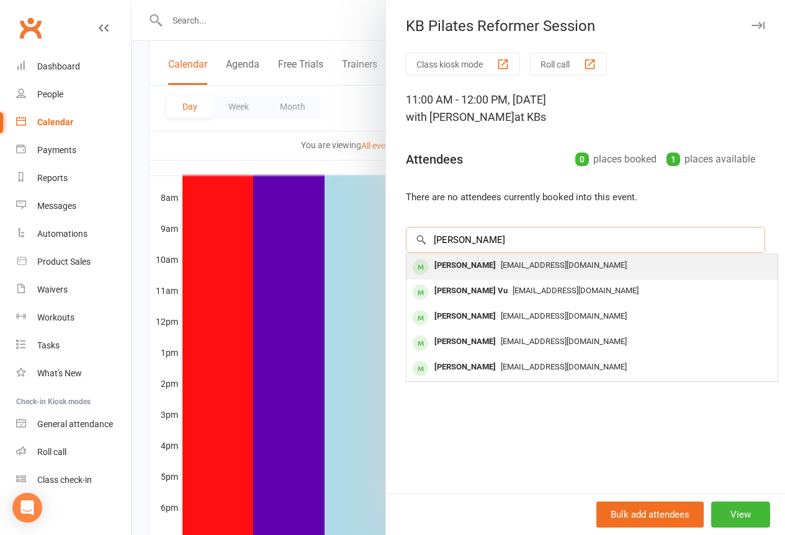
type input "[PERSON_NAME]"
click at [442, 261] on div "[PERSON_NAME]" at bounding box center [464, 266] width 71 height 18
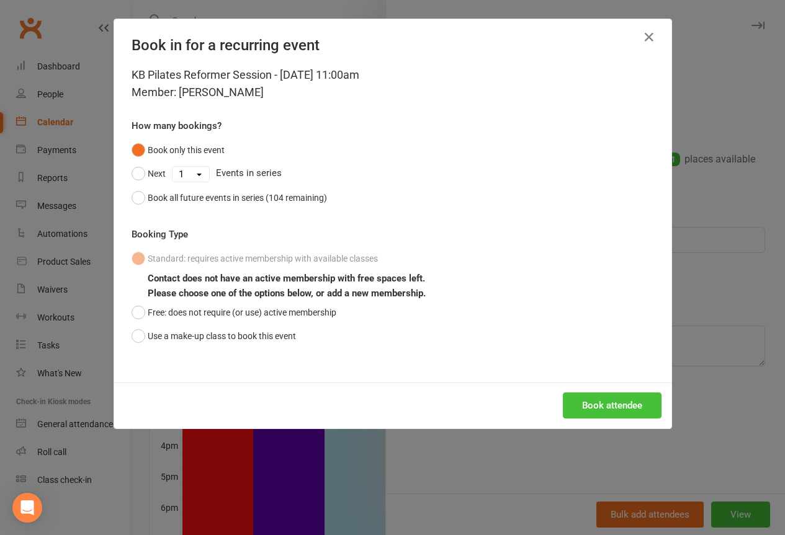
click at [598, 405] on button "Book attendee" at bounding box center [612, 406] width 99 height 26
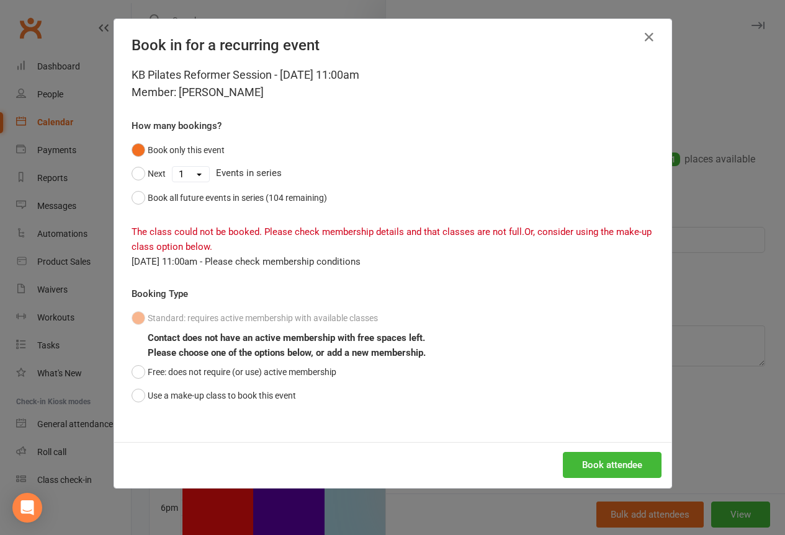
click at [123, 394] on div "KB Pilates Reformer Session - [DATE] 11:00am Member: [PERSON_NAME] How many boo…" at bounding box center [392, 254] width 557 height 376
click at [132, 396] on button "Use a make-up class to book this event" at bounding box center [214, 396] width 164 height 24
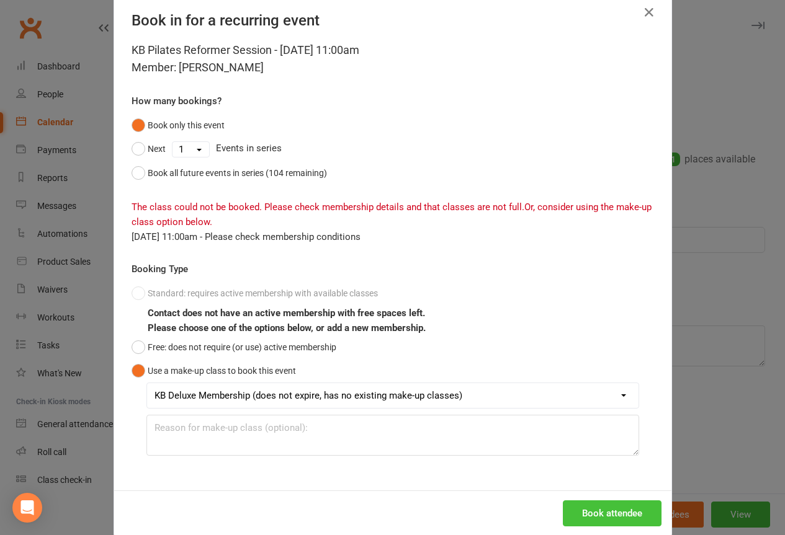
scroll to position [45, 0]
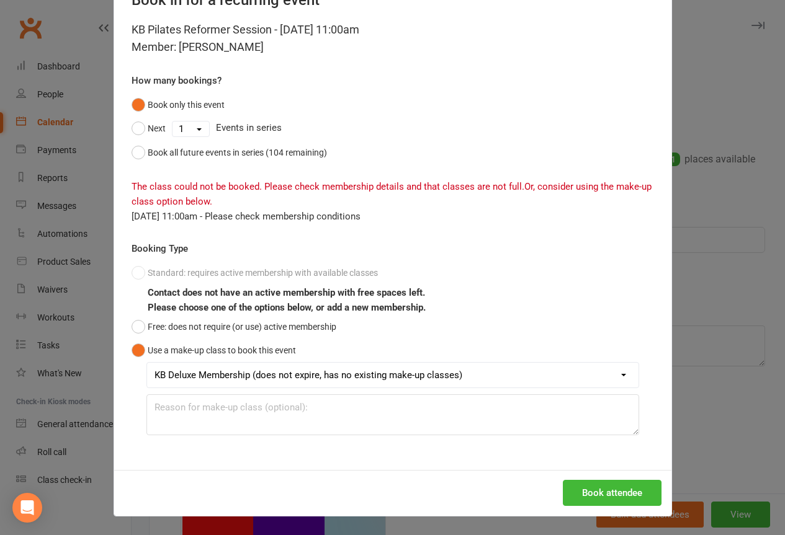
click at [611, 480] on div "Book attendee" at bounding box center [392, 493] width 557 height 46
click at [589, 486] on button "Book attendee" at bounding box center [612, 493] width 99 height 26
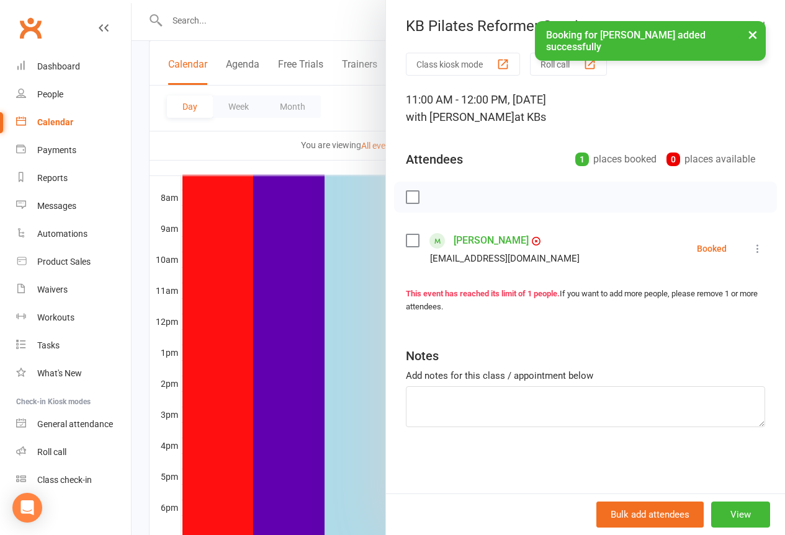
click at [748, 31] on button "×" at bounding box center [752, 34] width 22 height 27
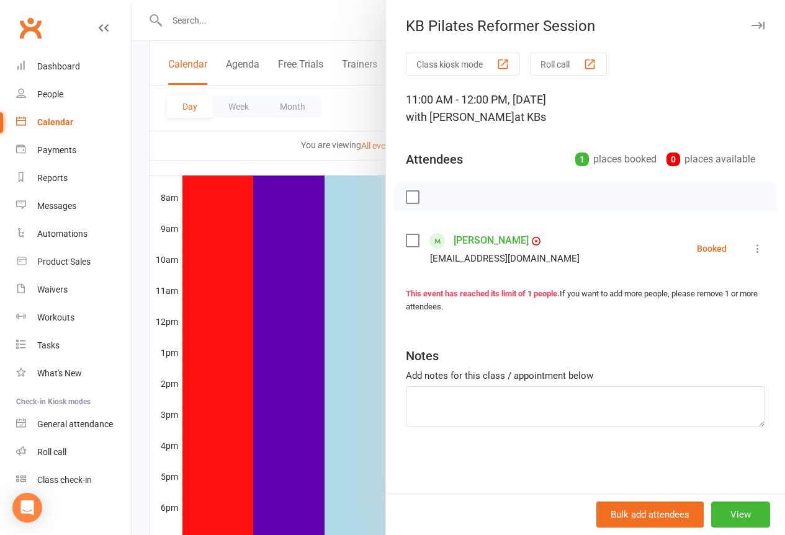
click at [751, 18] on button "button" at bounding box center [757, 25] width 15 height 15
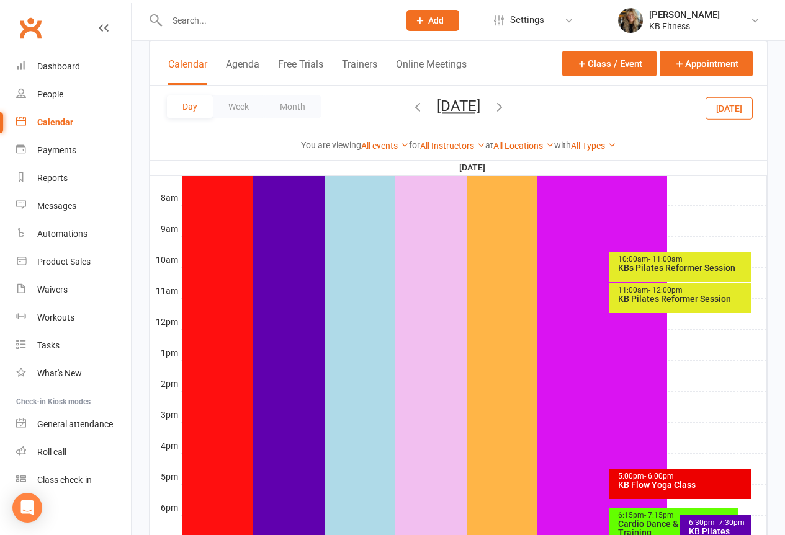
scroll to position [186, 0]
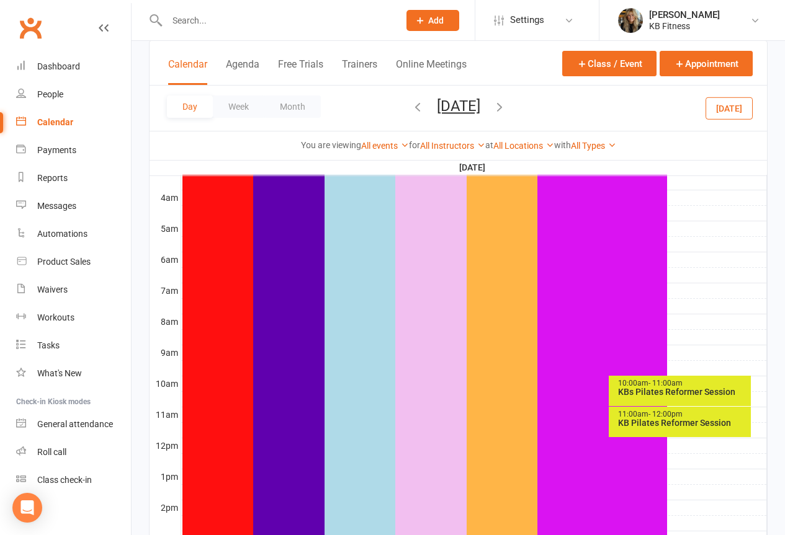
click at [411, 108] on icon "button" at bounding box center [418, 107] width 14 height 14
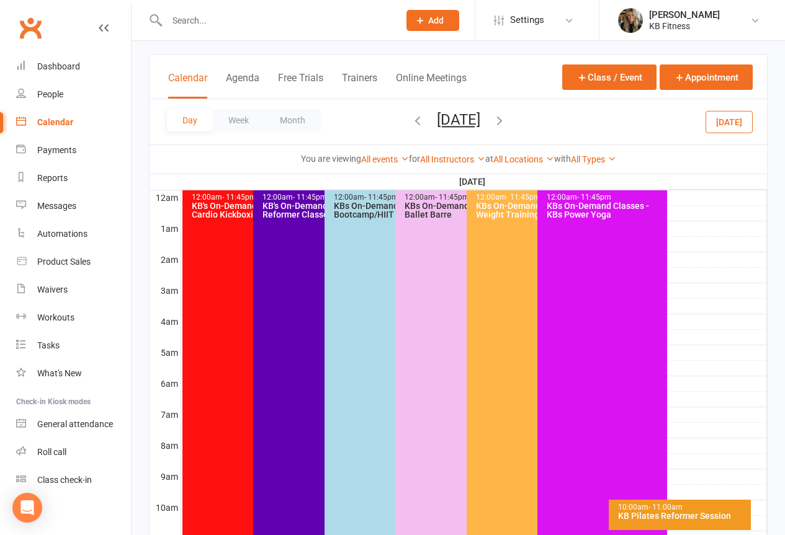
scroll to position [248, 0]
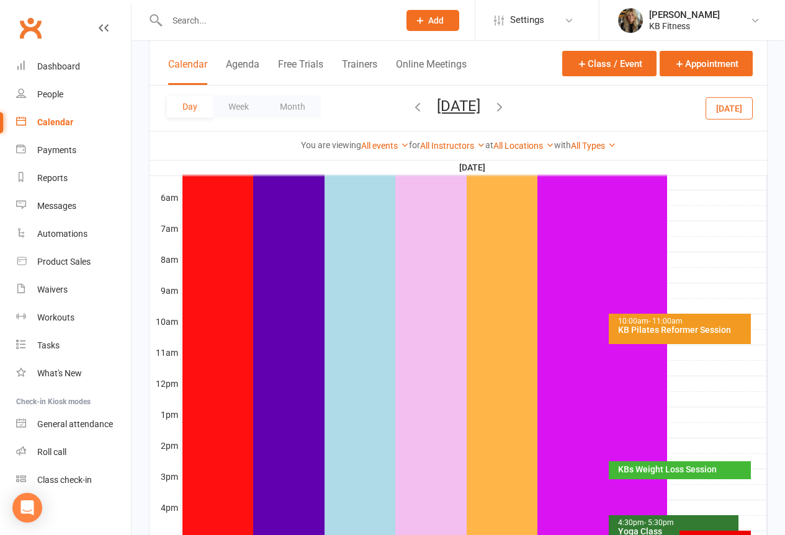
click at [609, 327] on div "10:00am - 11:00am KB Pilates Reformer Session" at bounding box center [680, 329] width 142 height 30
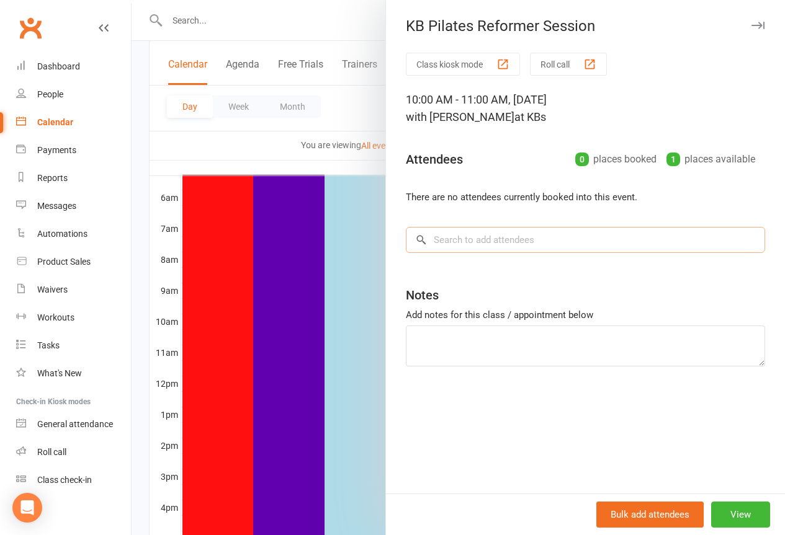
click at [463, 246] on input "search" at bounding box center [585, 240] width 359 height 26
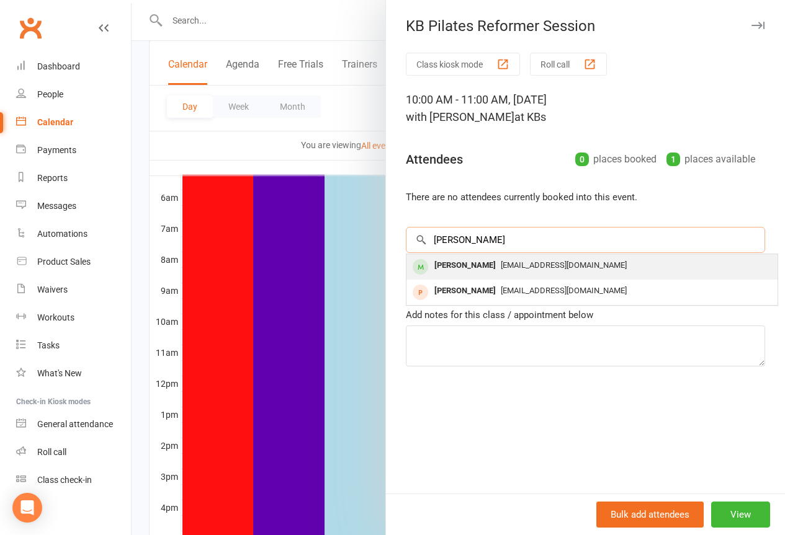
type input "[PERSON_NAME]"
click at [448, 269] on div "[PERSON_NAME]" at bounding box center [464, 266] width 71 height 18
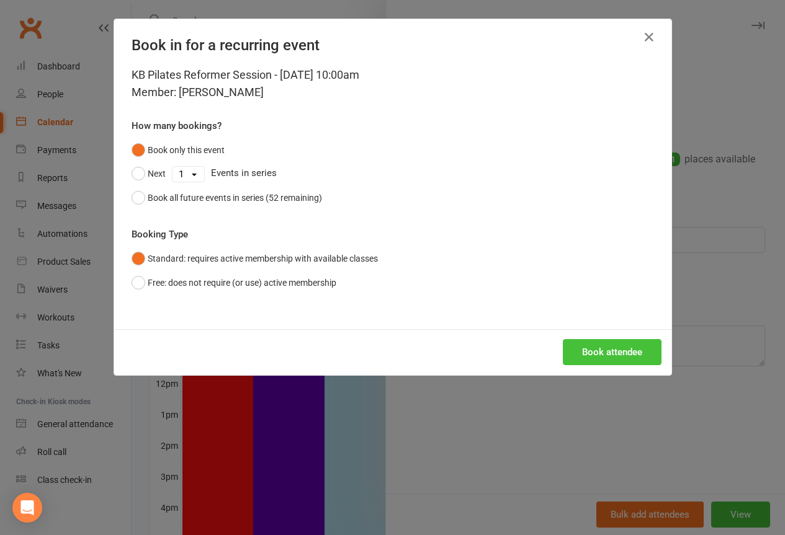
click at [624, 362] on button "Book attendee" at bounding box center [612, 352] width 99 height 26
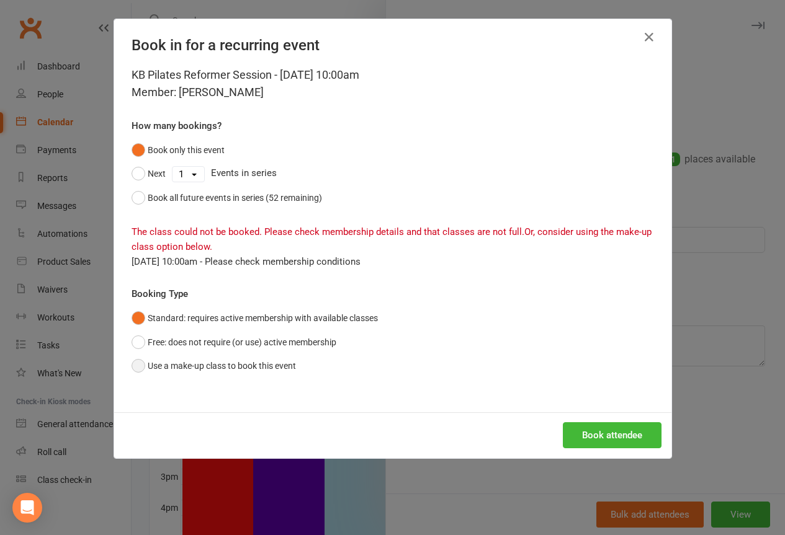
click at [132, 357] on button "Use a make-up class to book this event" at bounding box center [214, 366] width 164 height 24
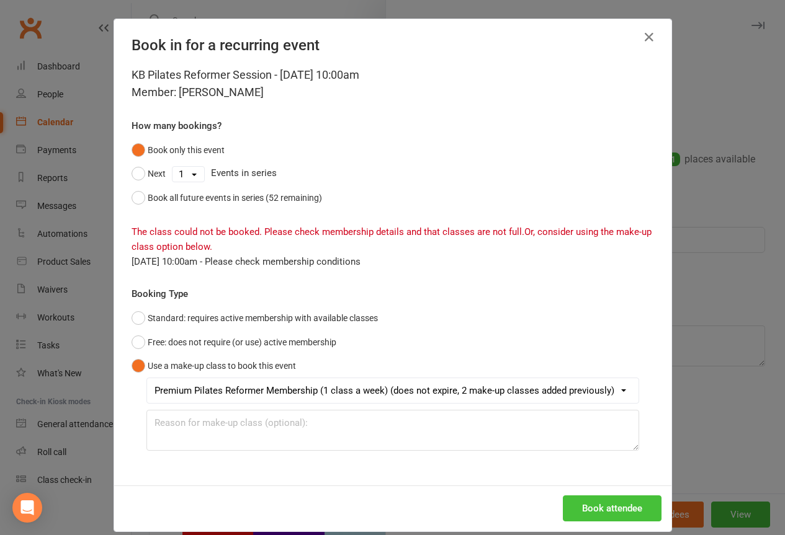
click at [615, 512] on button "Book attendee" at bounding box center [612, 509] width 99 height 26
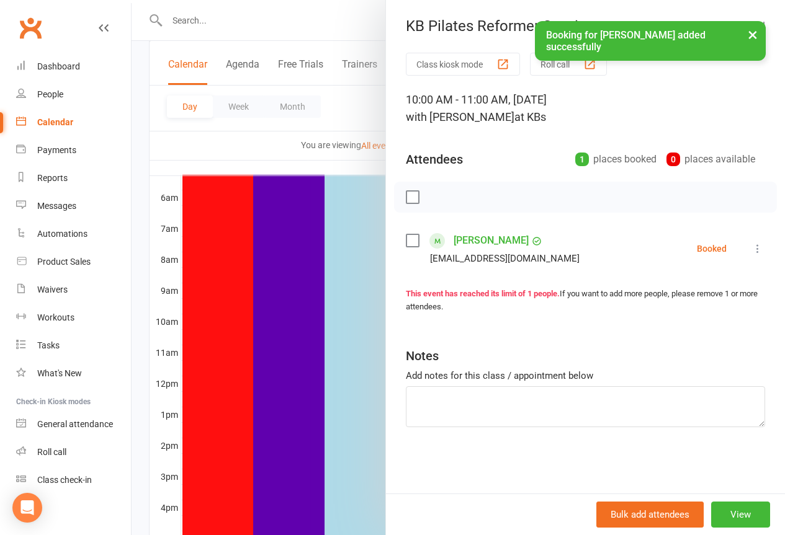
click at [746, 35] on button "×" at bounding box center [752, 34] width 22 height 27
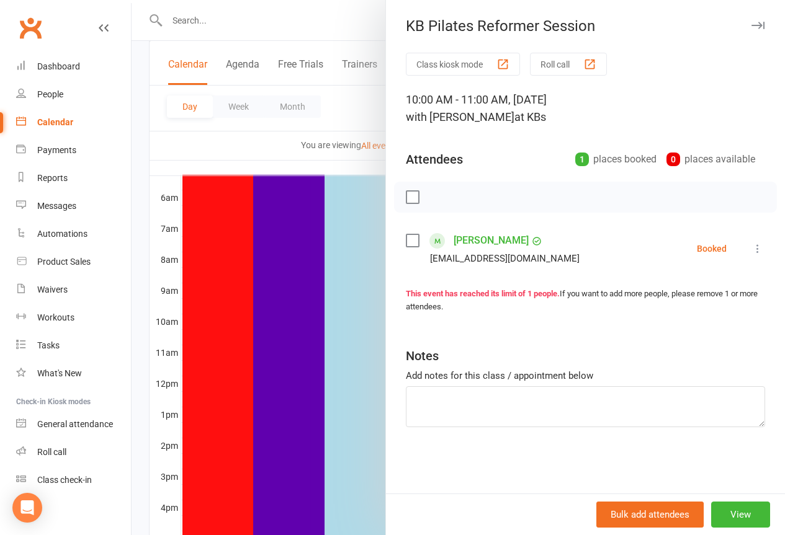
click at [751, 24] on icon "button" at bounding box center [757, 25] width 13 height 7
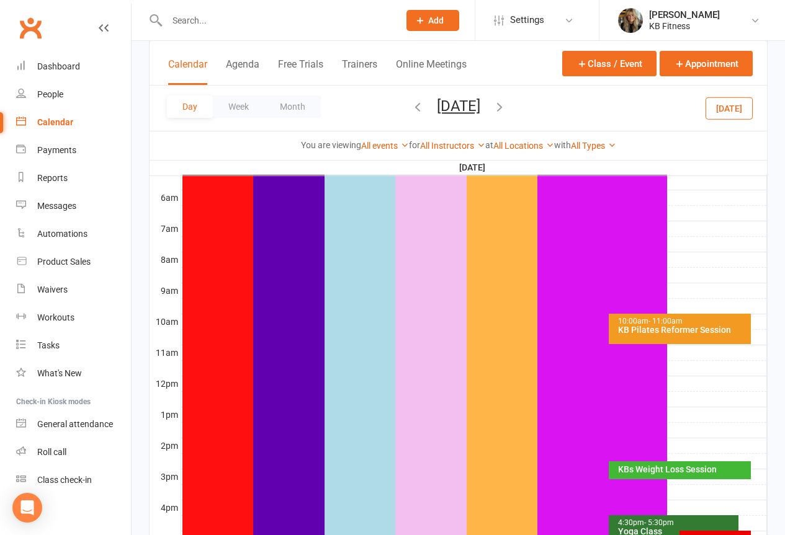
scroll to position [124, 0]
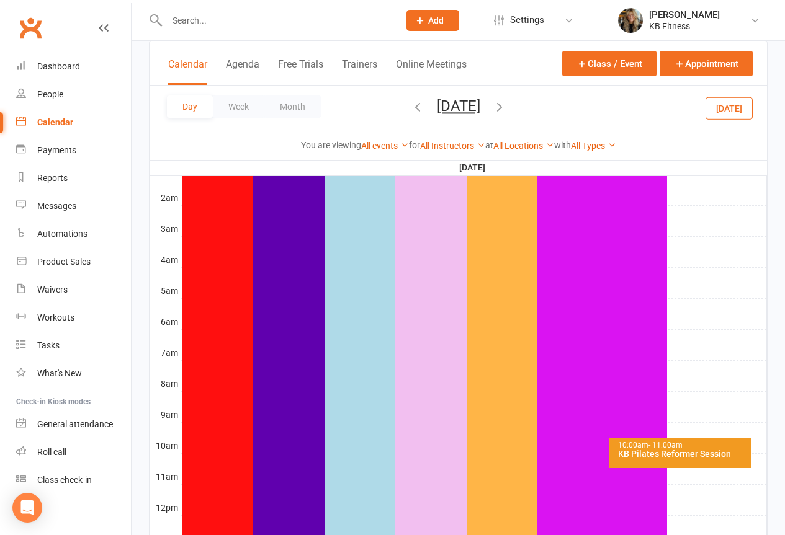
click at [506, 107] on icon "button" at bounding box center [500, 107] width 14 height 14
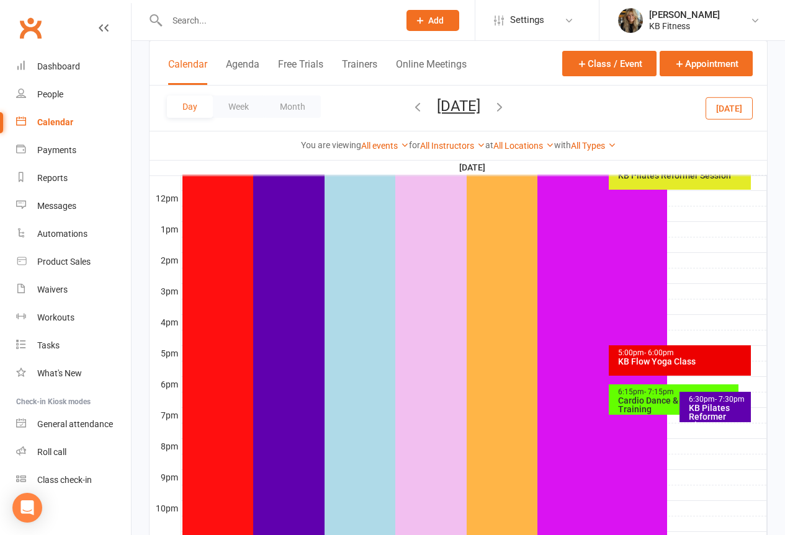
scroll to position [434, 0]
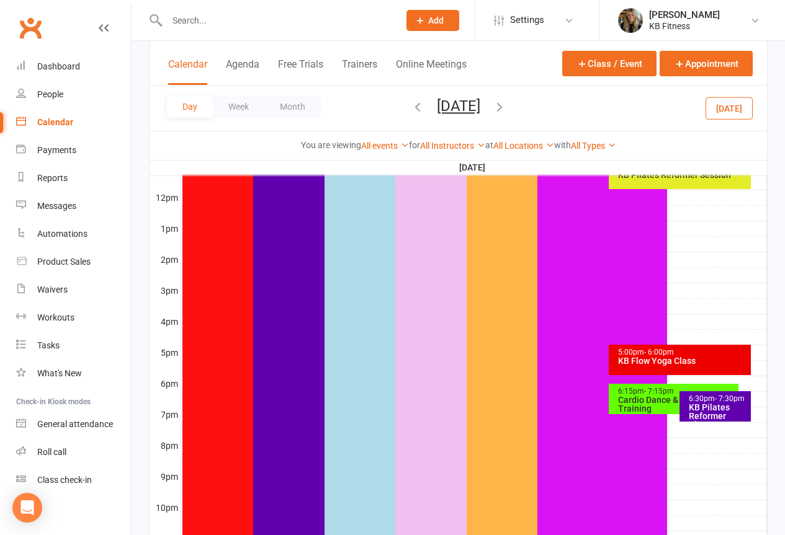
click at [506, 111] on icon "button" at bounding box center [500, 107] width 14 height 14
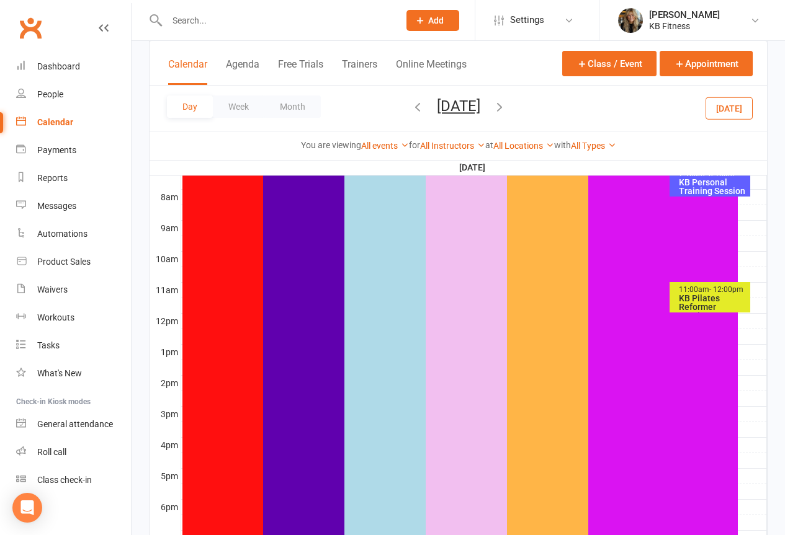
scroll to position [310, 0]
click at [684, 302] on div "KB Pilates Reformer Session" at bounding box center [713, 308] width 70 height 26
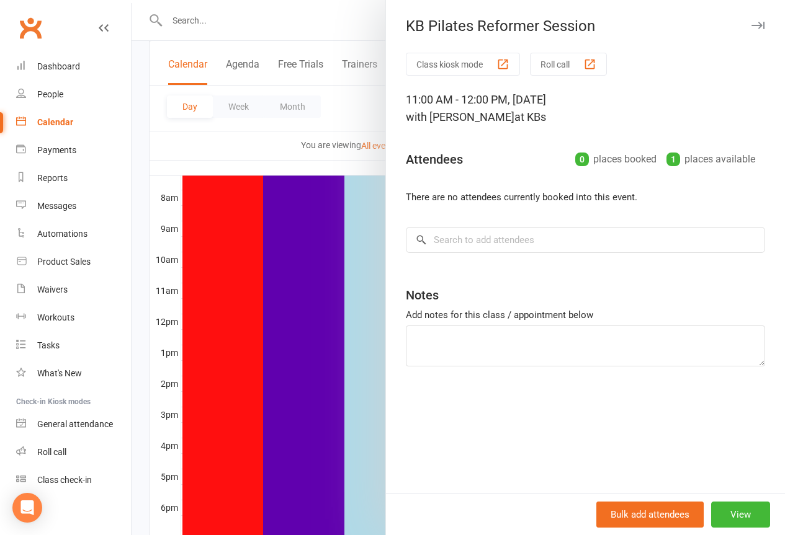
click at [520, 256] on div "Class kiosk mode Roll call 11:00 AM - 12:00 PM, [DATE] with [PERSON_NAME] at KB…" at bounding box center [585, 273] width 399 height 441
click at [502, 245] on input "search" at bounding box center [585, 240] width 359 height 26
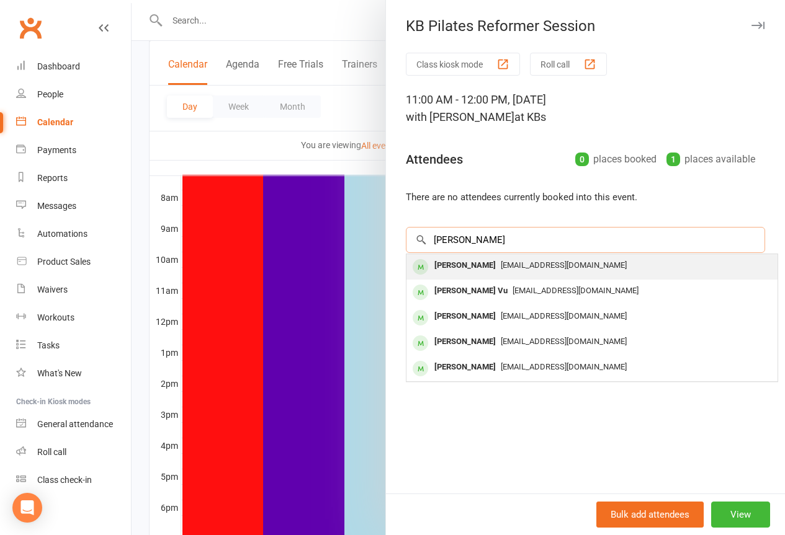
type input "[PERSON_NAME]"
click at [455, 267] on div "[PERSON_NAME]" at bounding box center [464, 266] width 71 height 18
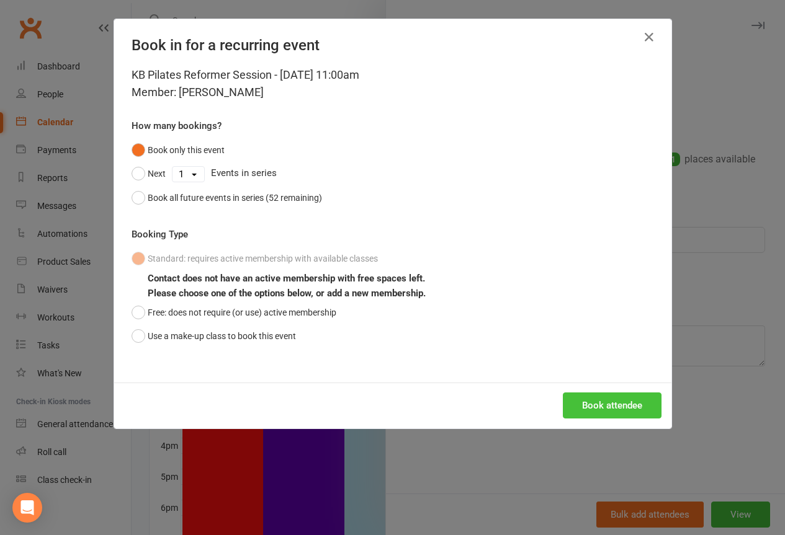
click at [584, 409] on button "Book attendee" at bounding box center [612, 406] width 99 height 26
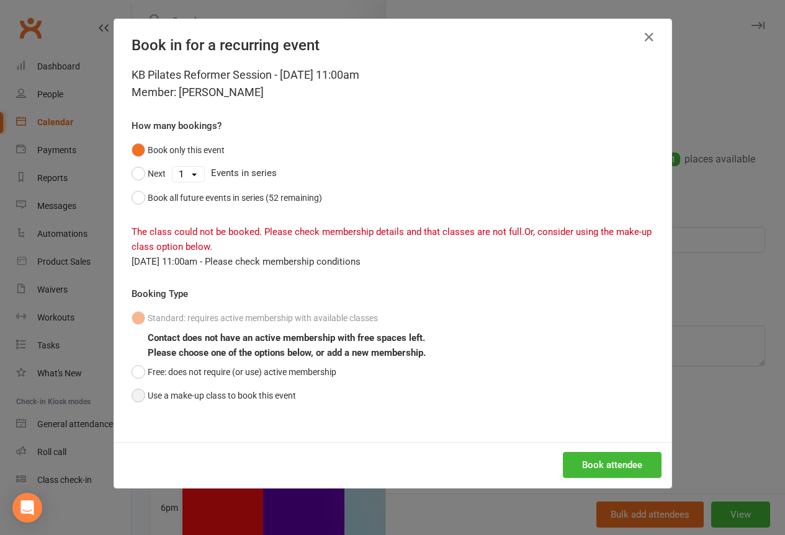
click at [132, 391] on button "Use a make-up class to book this event" at bounding box center [214, 396] width 164 height 24
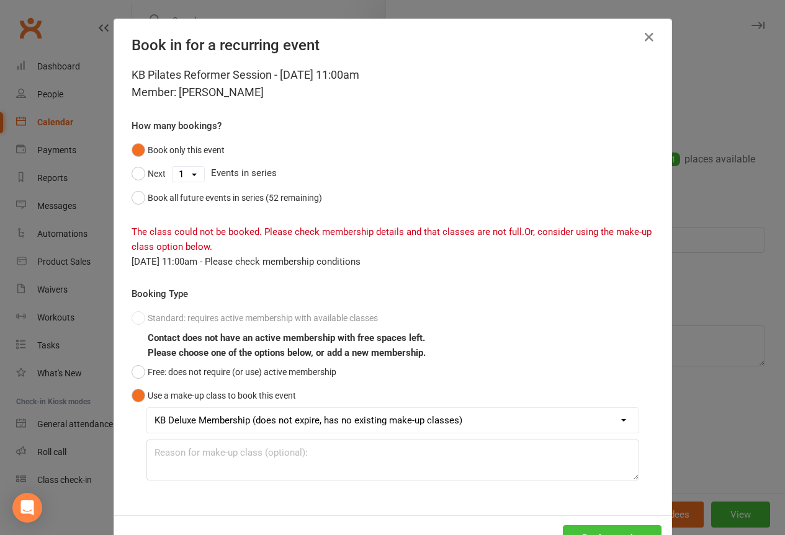
click at [575, 525] on button "Book attendee" at bounding box center [612, 538] width 99 height 26
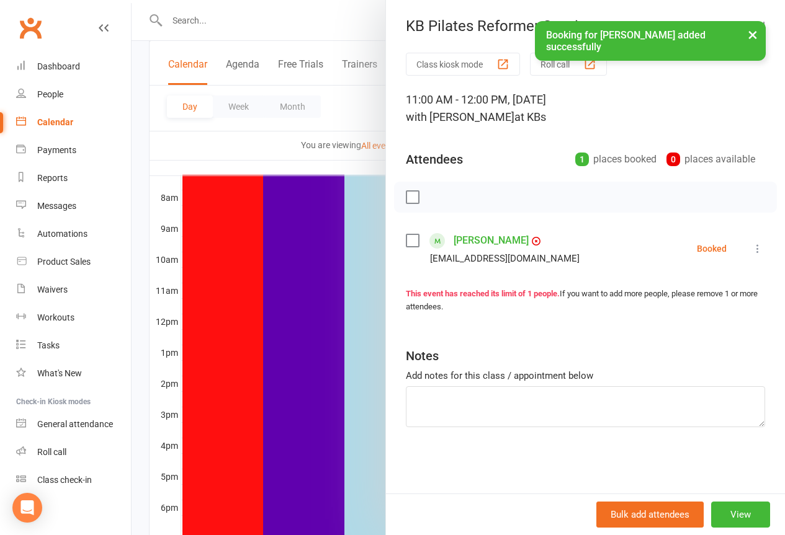
click at [751, 37] on button "×" at bounding box center [752, 34] width 22 height 27
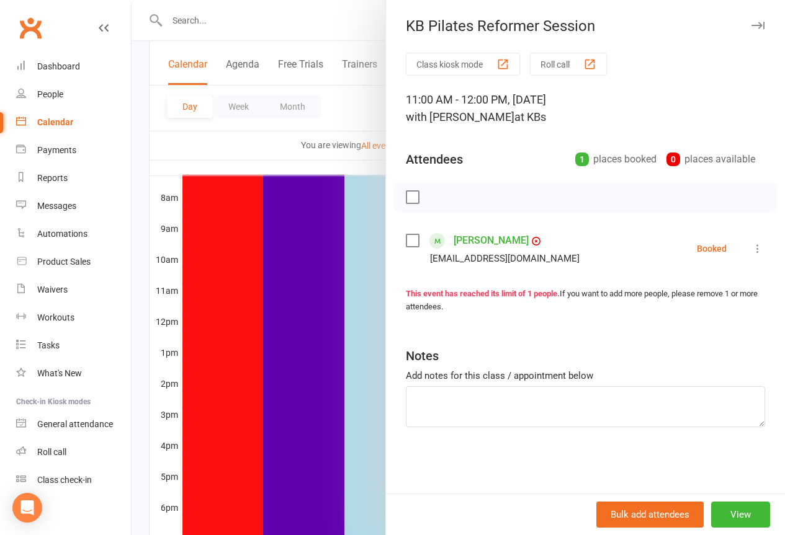
click at [751, 27] on icon "button" at bounding box center [757, 25] width 13 height 7
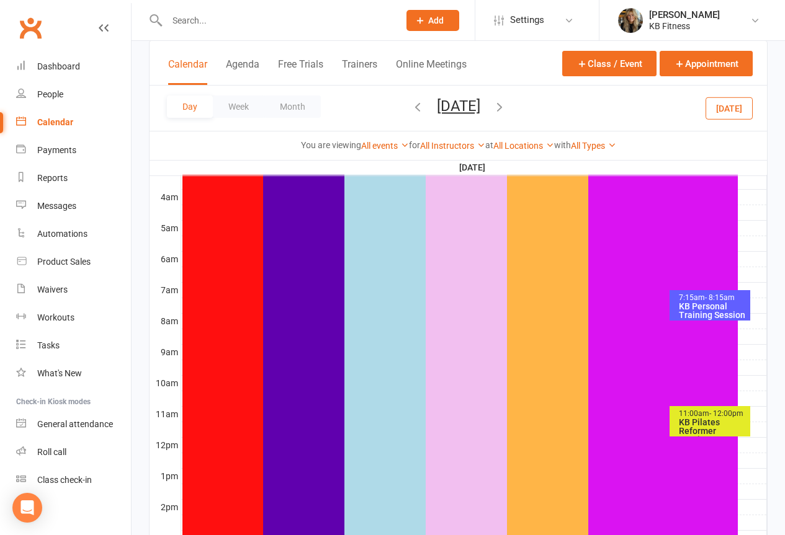
scroll to position [186, 0]
click at [712, 308] on div "KB Personal Training Session" at bounding box center [713, 311] width 70 height 17
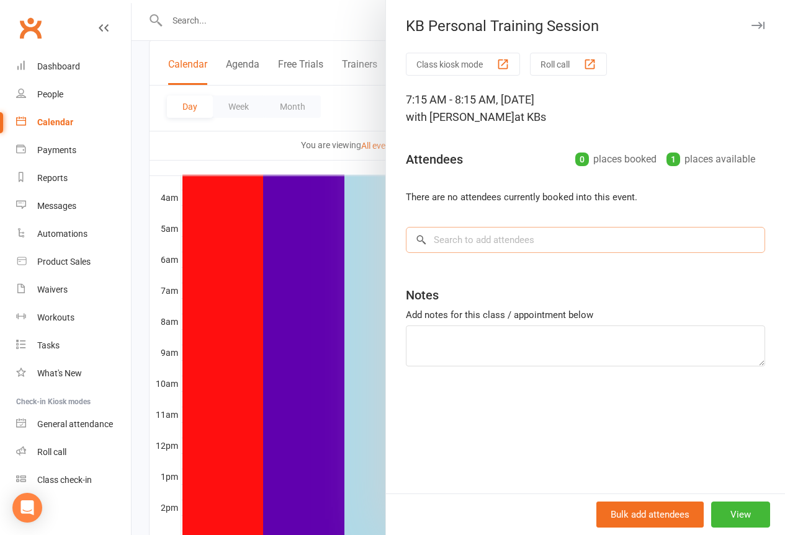
click at [439, 248] on input "search" at bounding box center [585, 240] width 359 height 26
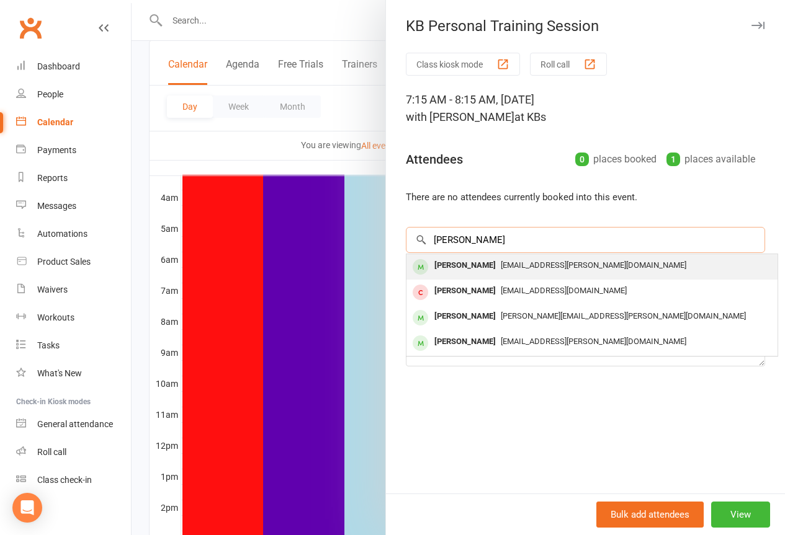
type input "[PERSON_NAME]"
click at [442, 267] on div "[PERSON_NAME]" at bounding box center [464, 266] width 71 height 18
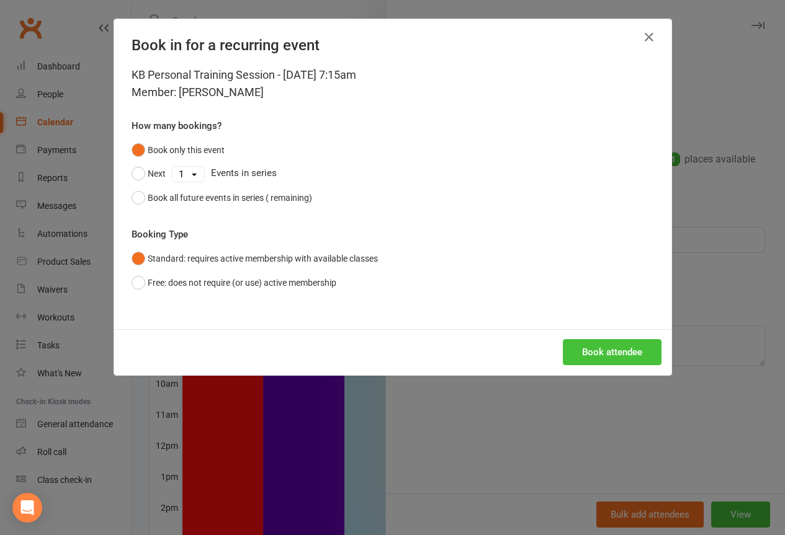
click at [577, 359] on button "Book attendee" at bounding box center [612, 352] width 99 height 26
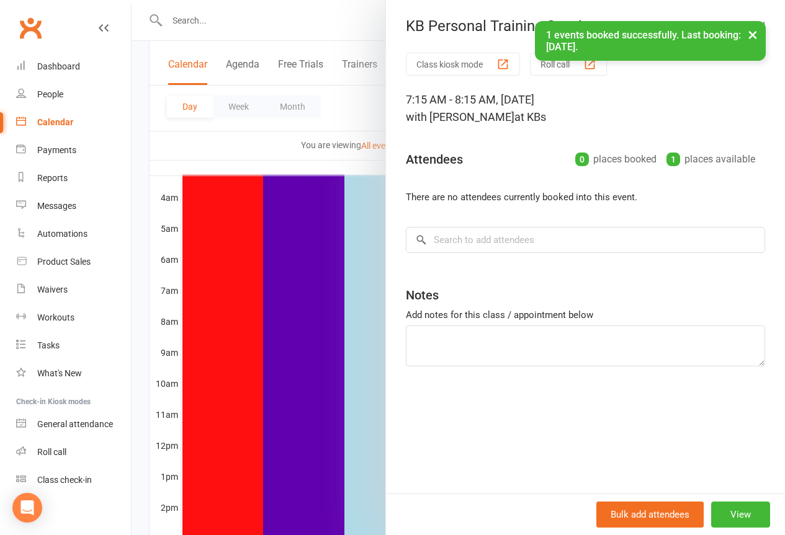
click at [754, 37] on button "×" at bounding box center [752, 34] width 22 height 27
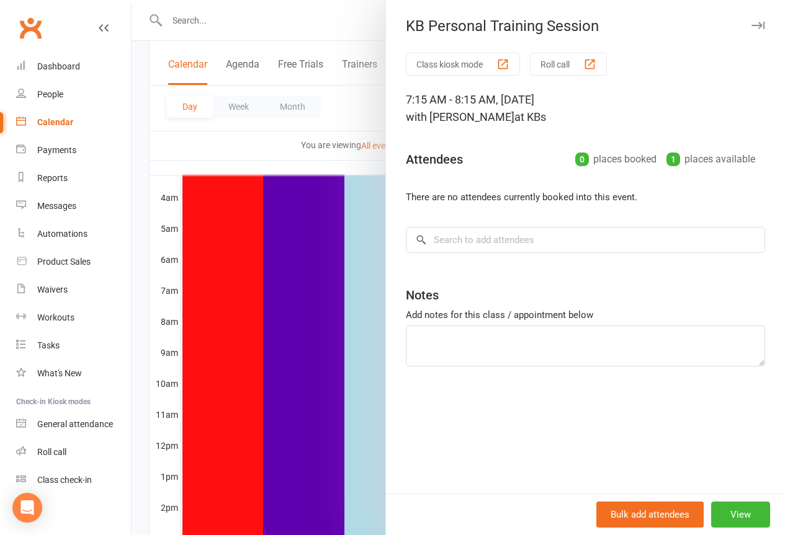
click at [755, 19] on button "button" at bounding box center [757, 25] width 15 height 15
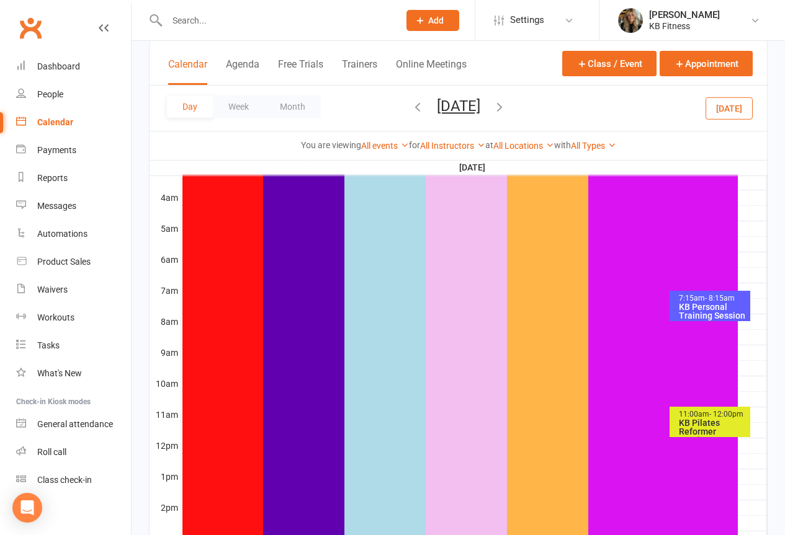
click at [506, 110] on icon "button" at bounding box center [500, 107] width 14 height 14
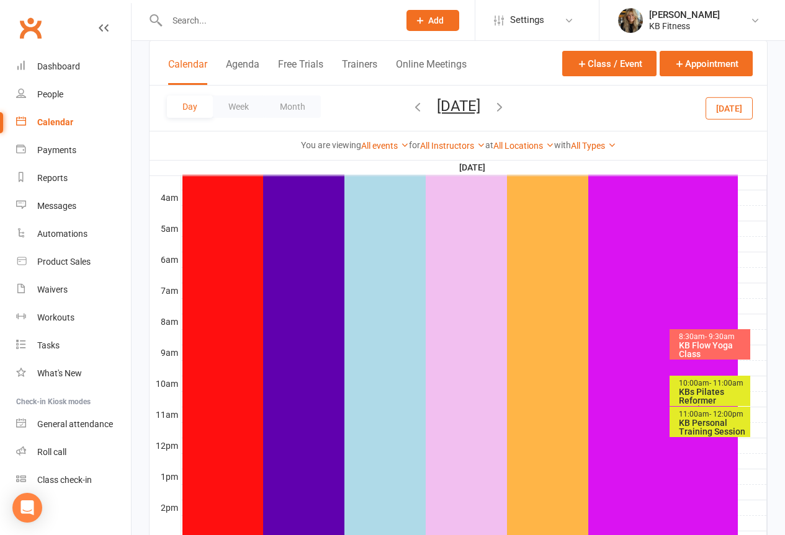
click at [699, 339] on div "8:30am - 9:30am" at bounding box center [713, 337] width 70 height 8
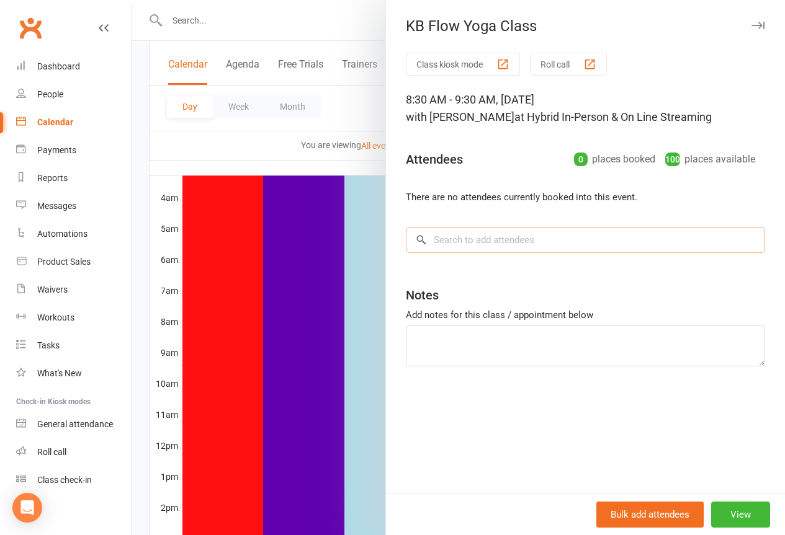
click at [463, 243] on input "search" at bounding box center [585, 240] width 359 height 26
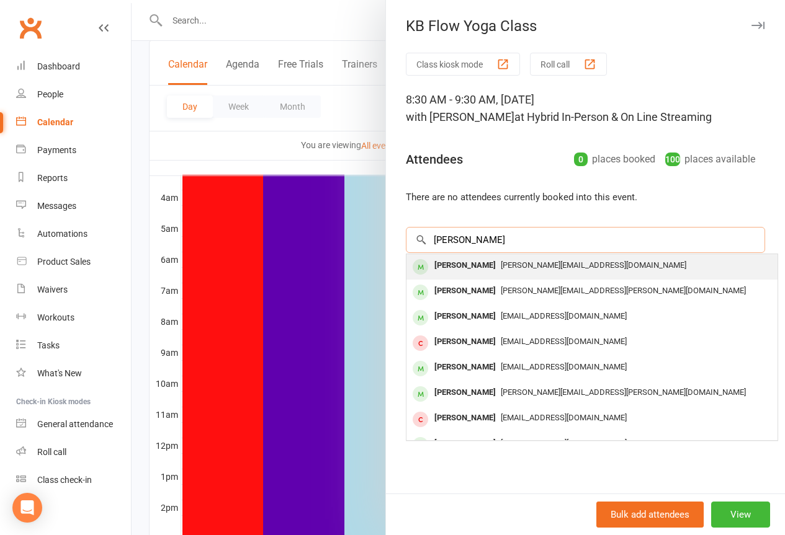
type input "[PERSON_NAME]"
click at [443, 261] on div "[PERSON_NAME]" at bounding box center [464, 266] width 71 height 18
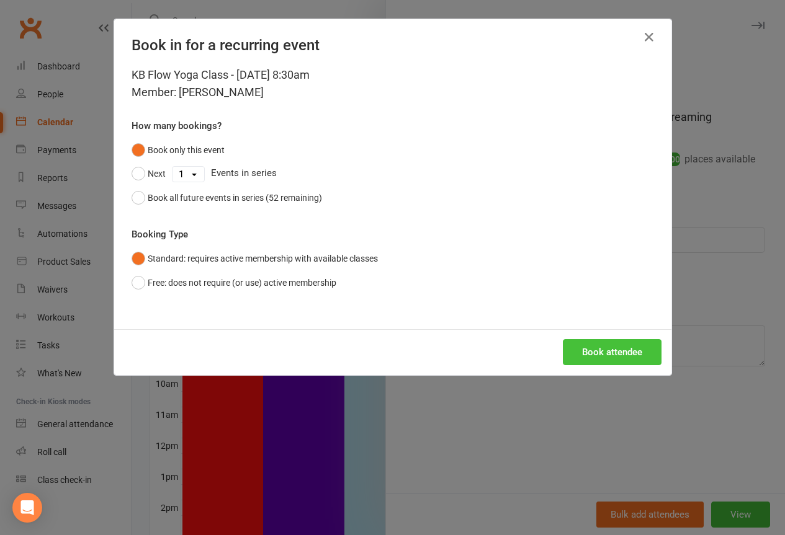
click at [603, 352] on button "Book attendee" at bounding box center [612, 352] width 99 height 26
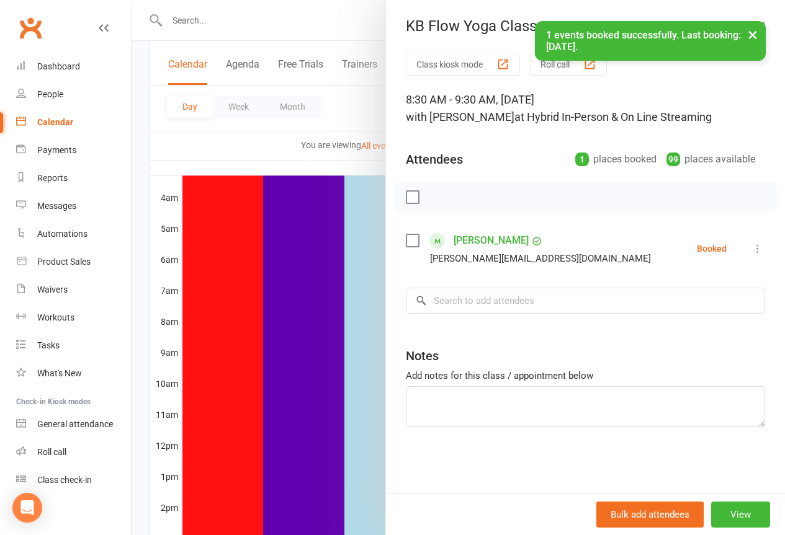
click at [752, 34] on button "×" at bounding box center [752, 34] width 22 height 27
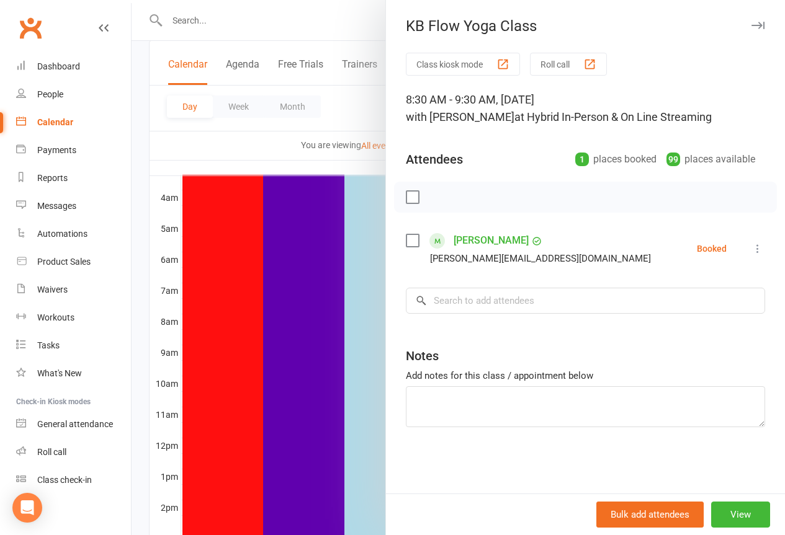
click at [750, 29] on button "button" at bounding box center [757, 25] width 15 height 15
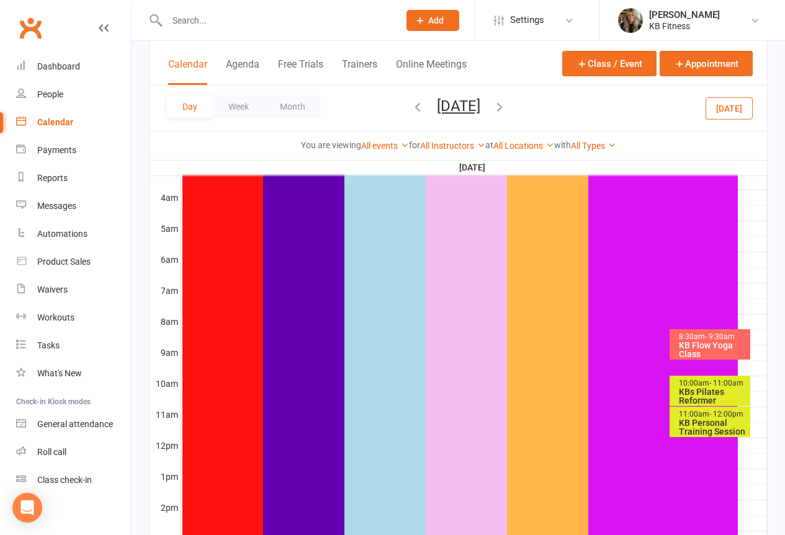
click at [687, 386] on div "10:00am - 11:00am" at bounding box center [713, 384] width 70 height 8
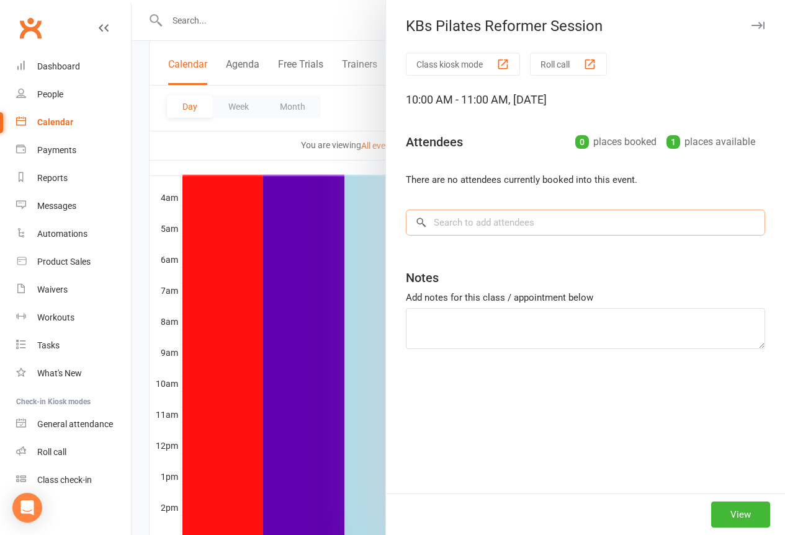
click at [473, 224] on input "search" at bounding box center [585, 223] width 359 height 26
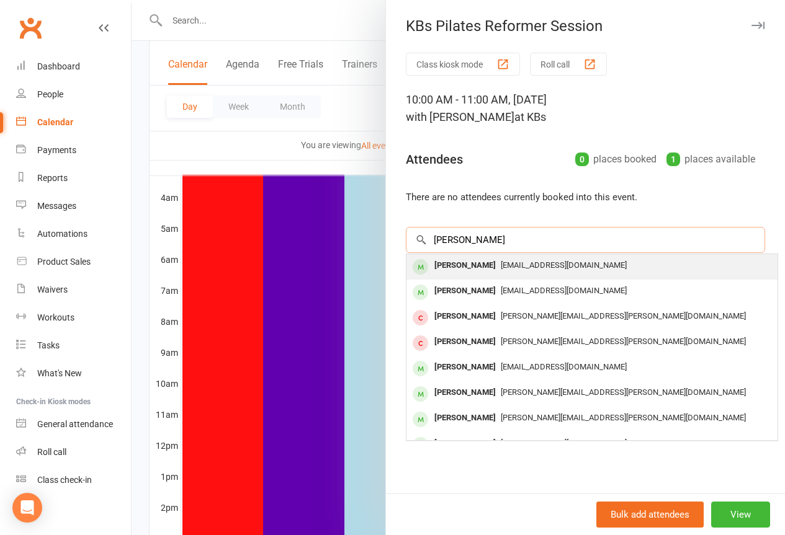
type input "[PERSON_NAME]"
click at [449, 261] on div "[PERSON_NAME]" at bounding box center [464, 266] width 71 height 18
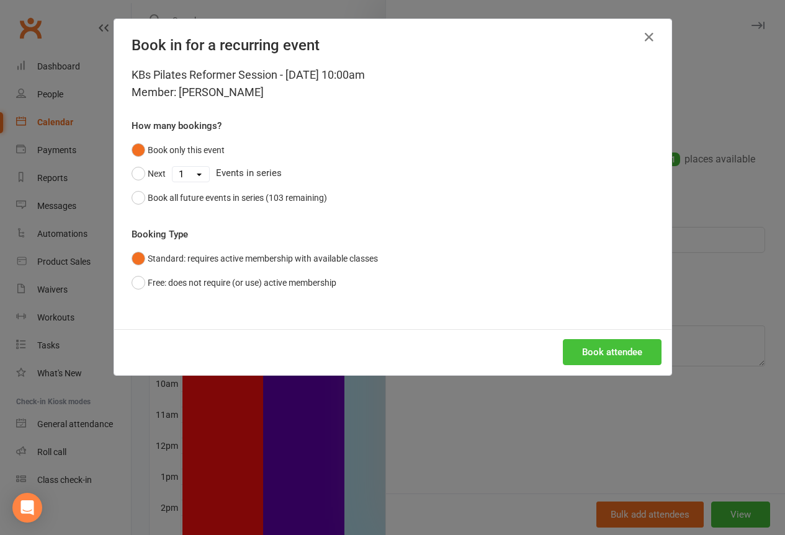
click at [599, 349] on button "Book attendee" at bounding box center [612, 352] width 99 height 26
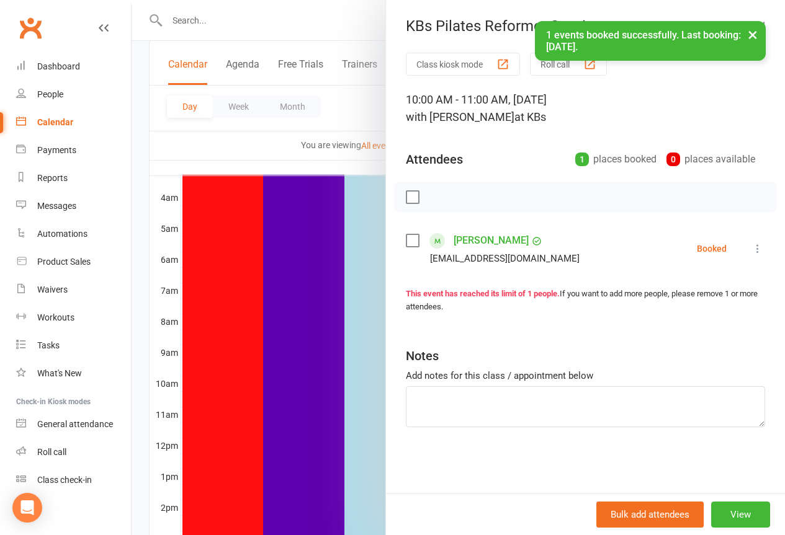
click at [747, 33] on button "×" at bounding box center [752, 34] width 22 height 27
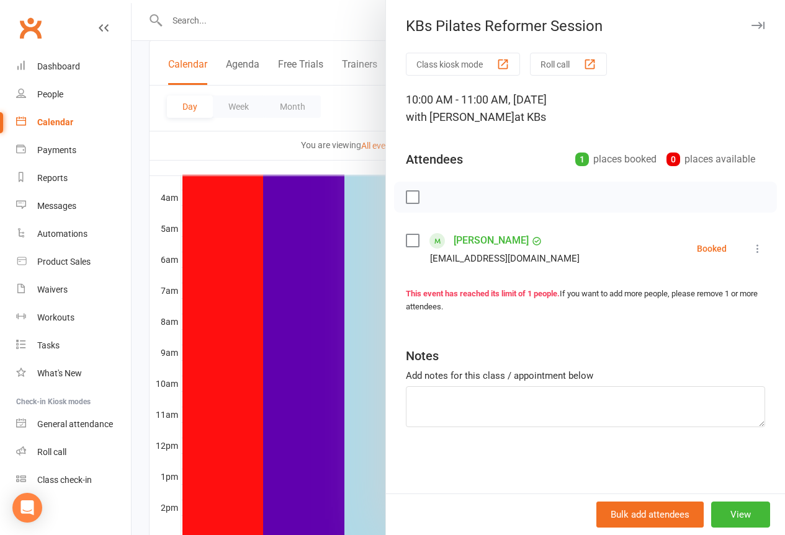
click at [751, 27] on icon "button" at bounding box center [757, 25] width 13 height 7
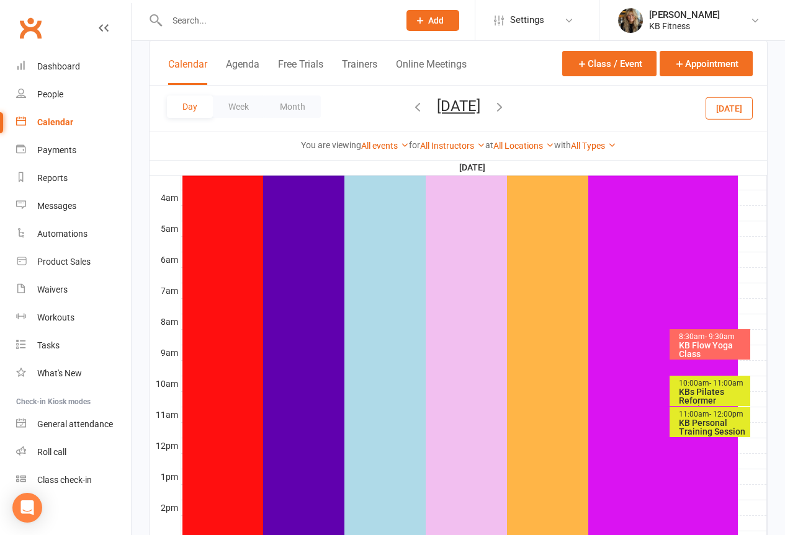
click at [694, 424] on div "KB Personal Training Session" at bounding box center [713, 427] width 70 height 17
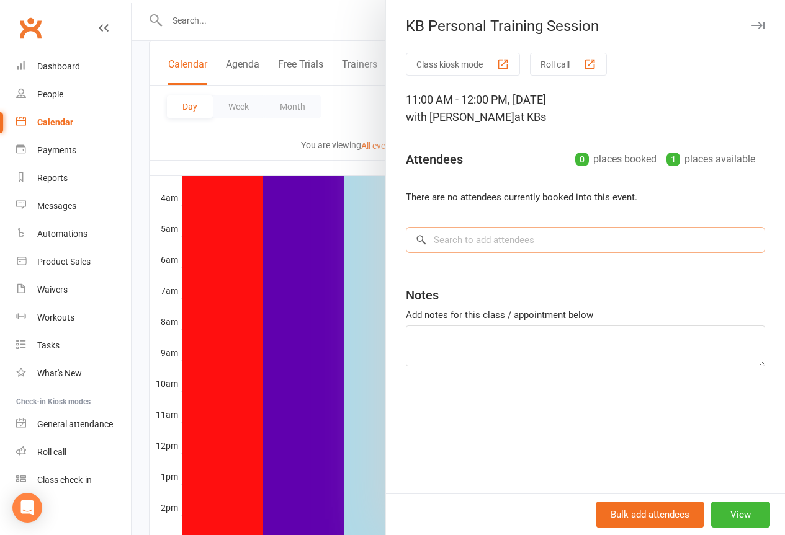
click at [460, 240] on input "search" at bounding box center [585, 240] width 359 height 26
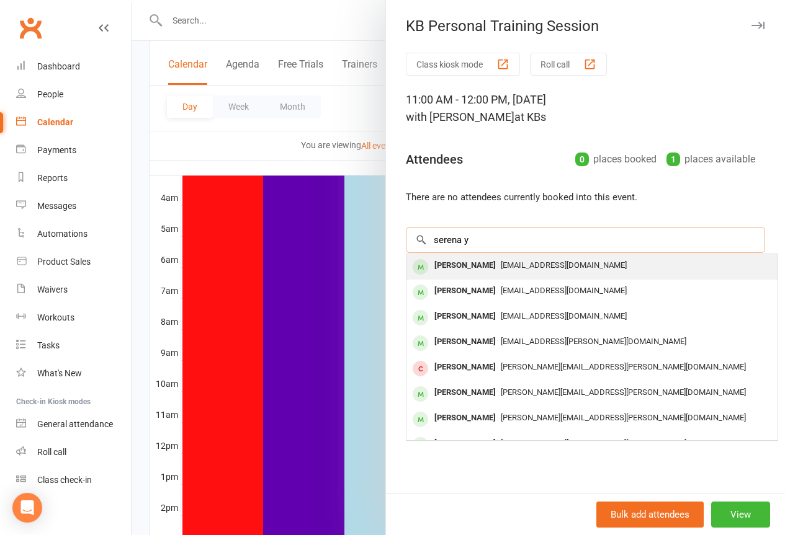
type input "serena y"
click at [450, 261] on div "[PERSON_NAME]" at bounding box center [464, 266] width 71 height 18
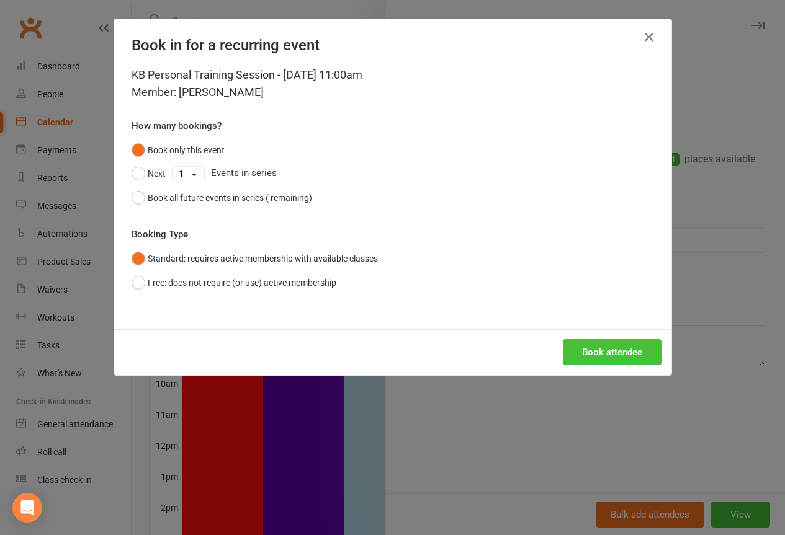
click at [587, 346] on button "Book attendee" at bounding box center [612, 352] width 99 height 26
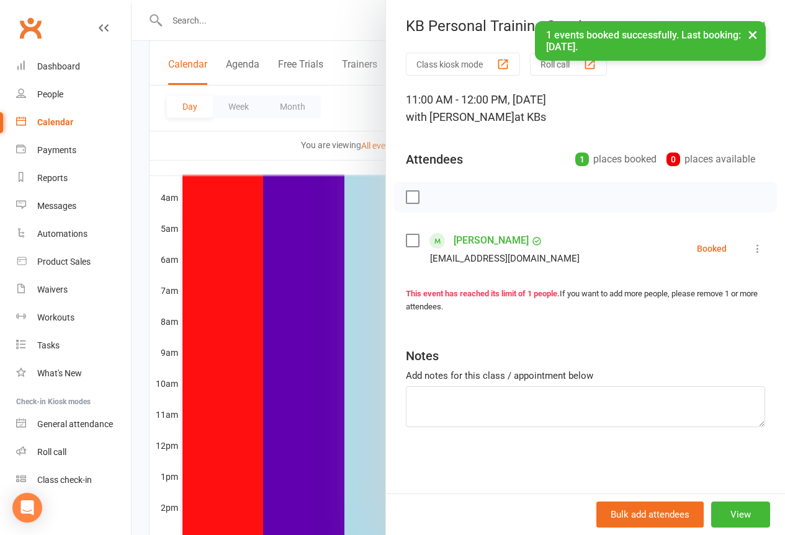
click at [751, 37] on button "×" at bounding box center [752, 34] width 22 height 27
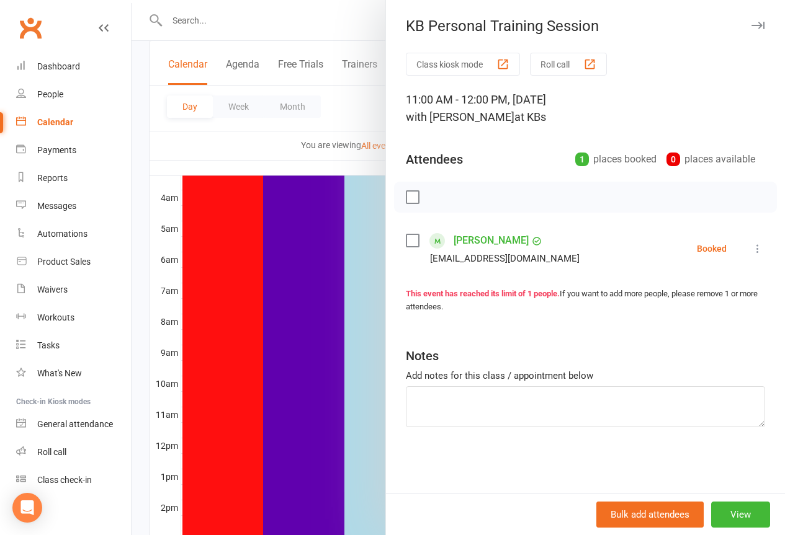
click at [751, 28] on icon "button" at bounding box center [757, 25] width 13 height 7
